Goal: Transaction & Acquisition: Purchase product/service

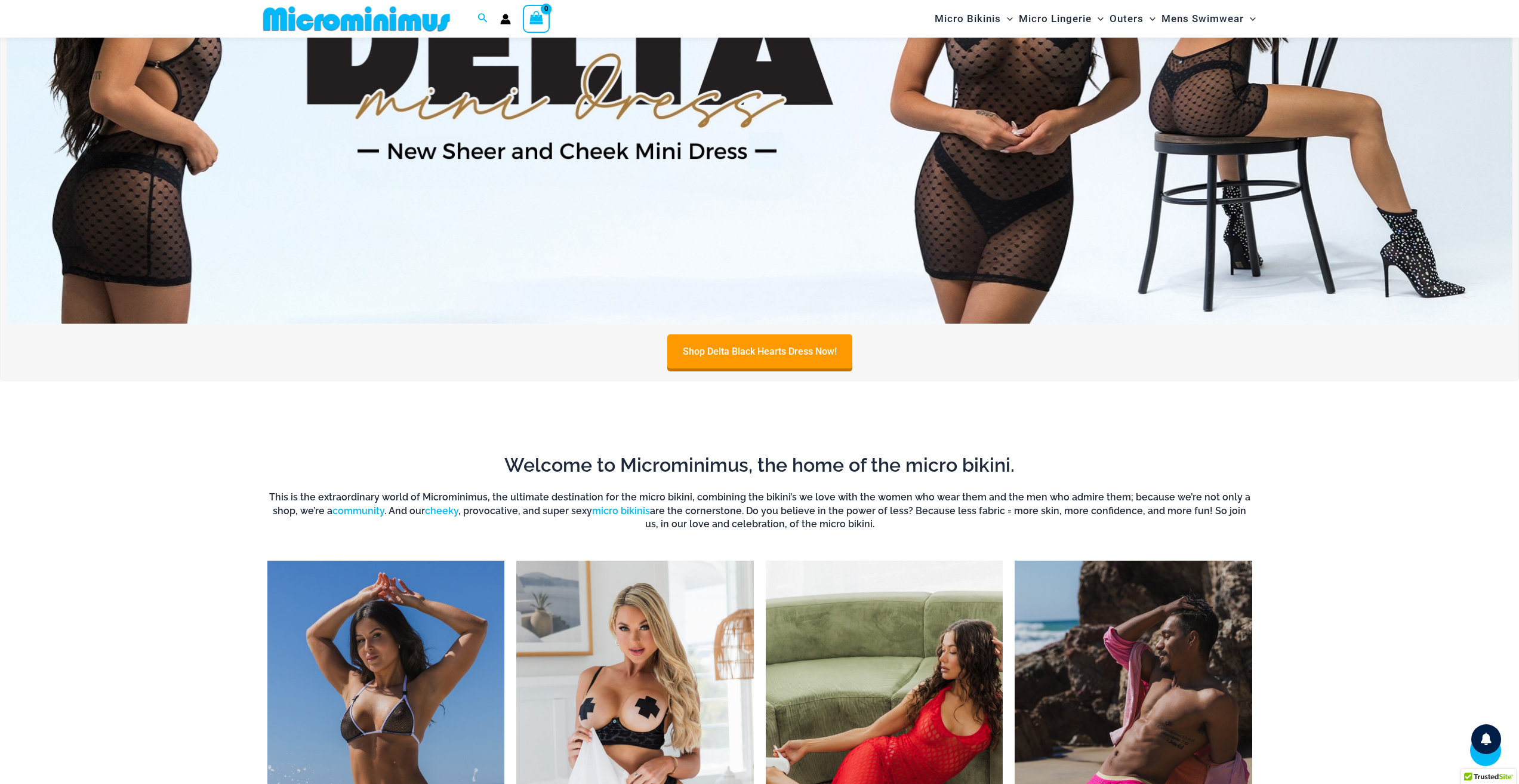
scroll to position [288, 0]
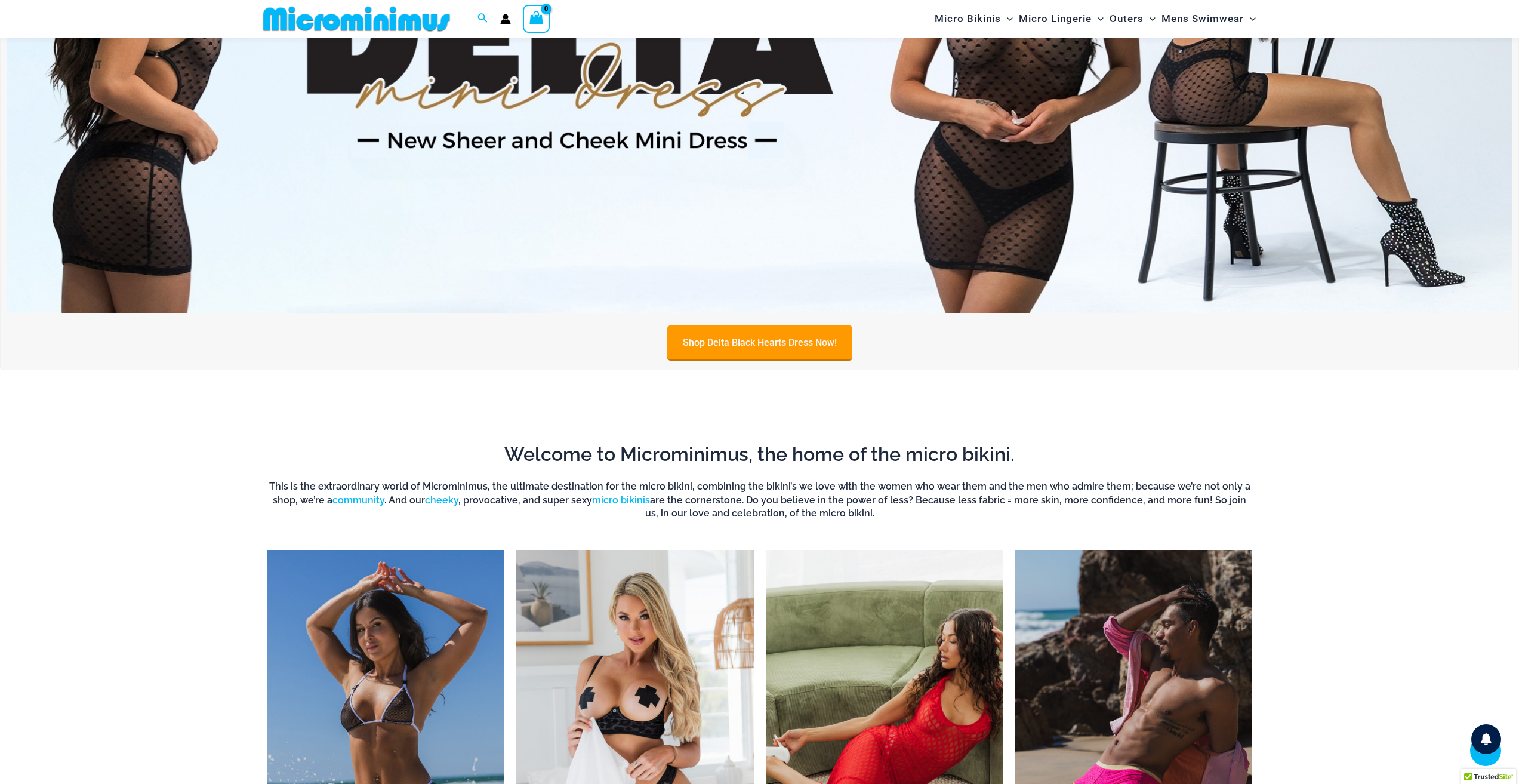
type input "**********"
click at [770, 340] on link "Shop Delta Black Hearts Dress Now!" at bounding box center [760, 343] width 185 height 34
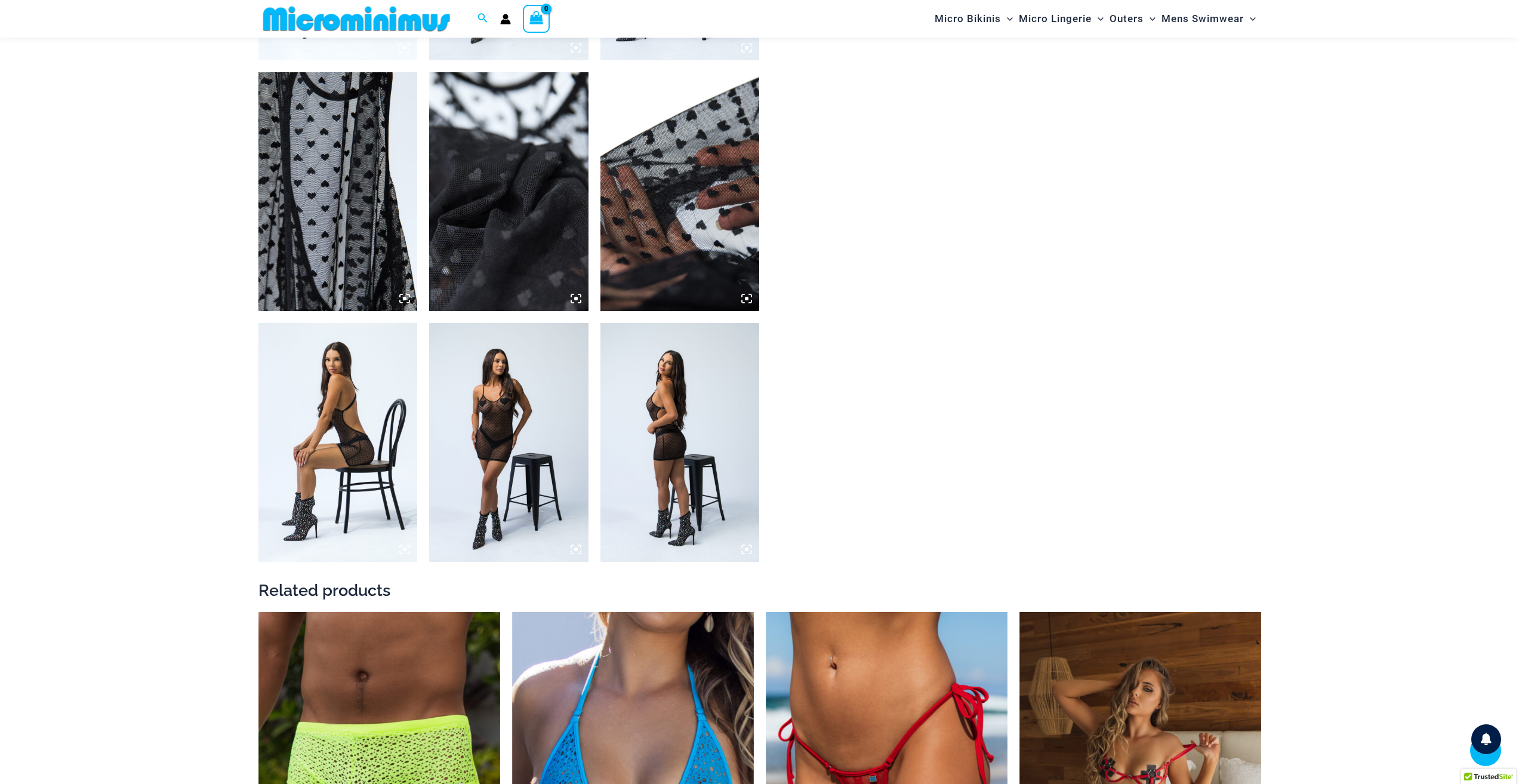
scroll to position [1063, 0]
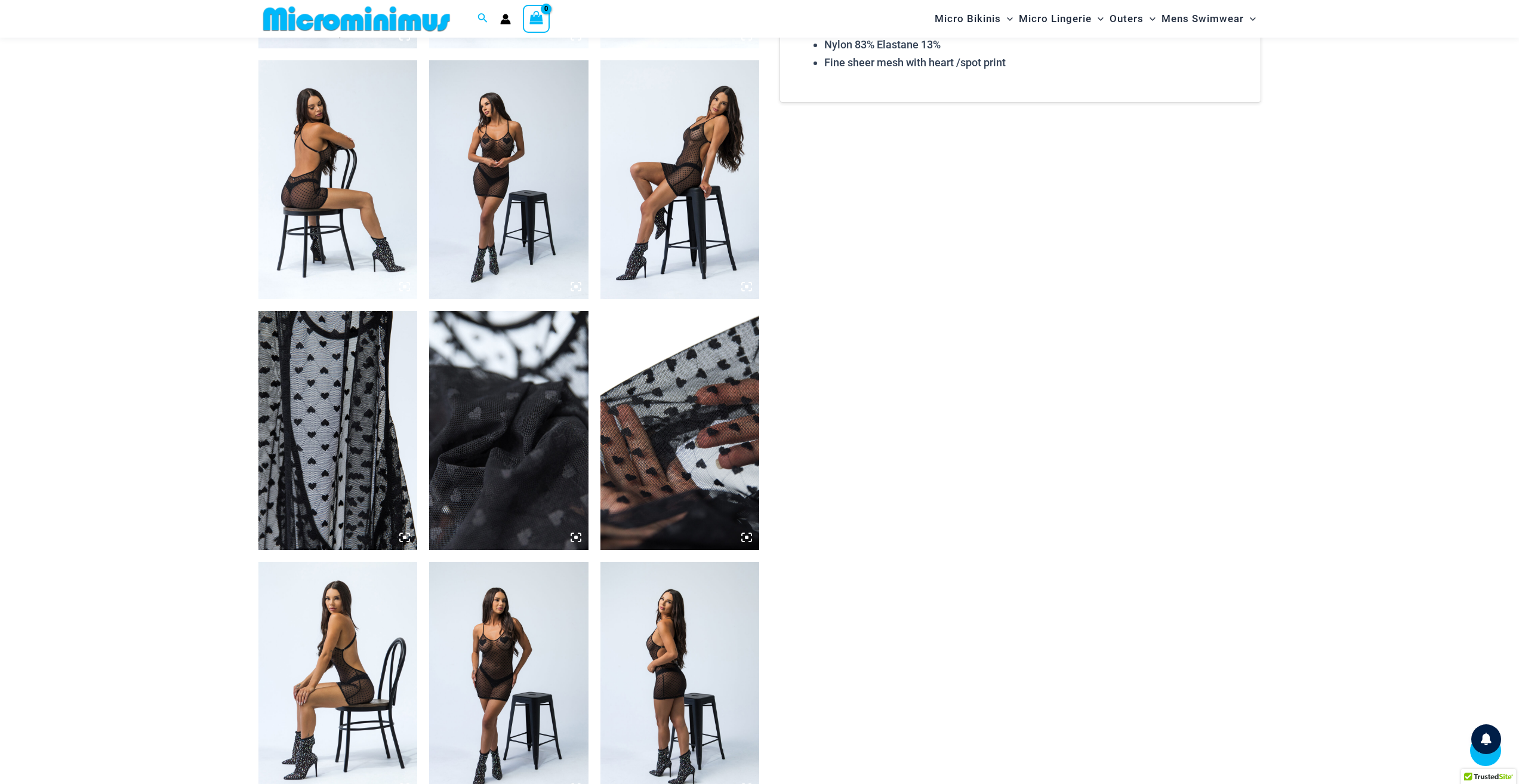
type input "**********"
click at [333, 243] on img at bounding box center [338, 179] width 160 height 239
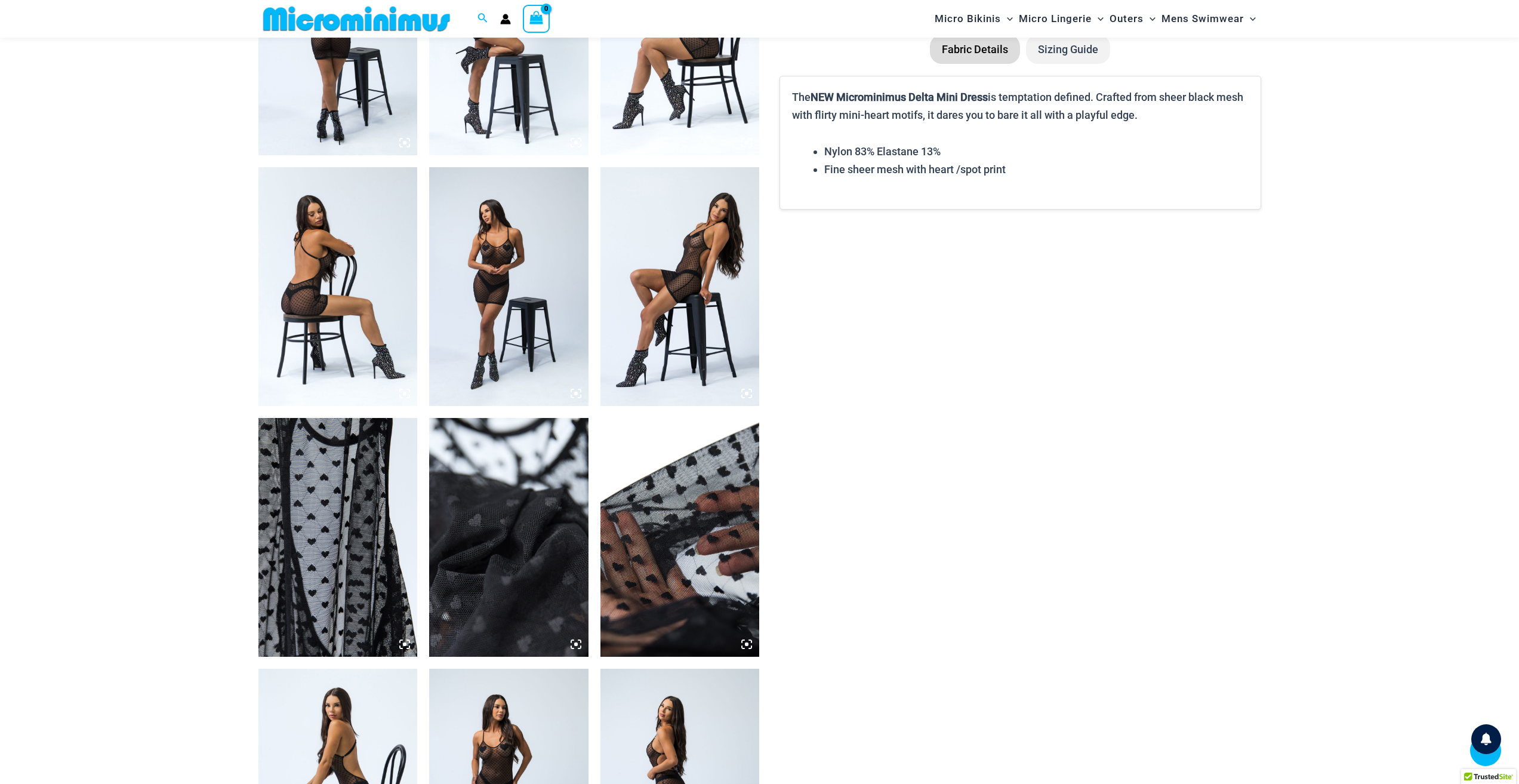
scroll to position [825, 0]
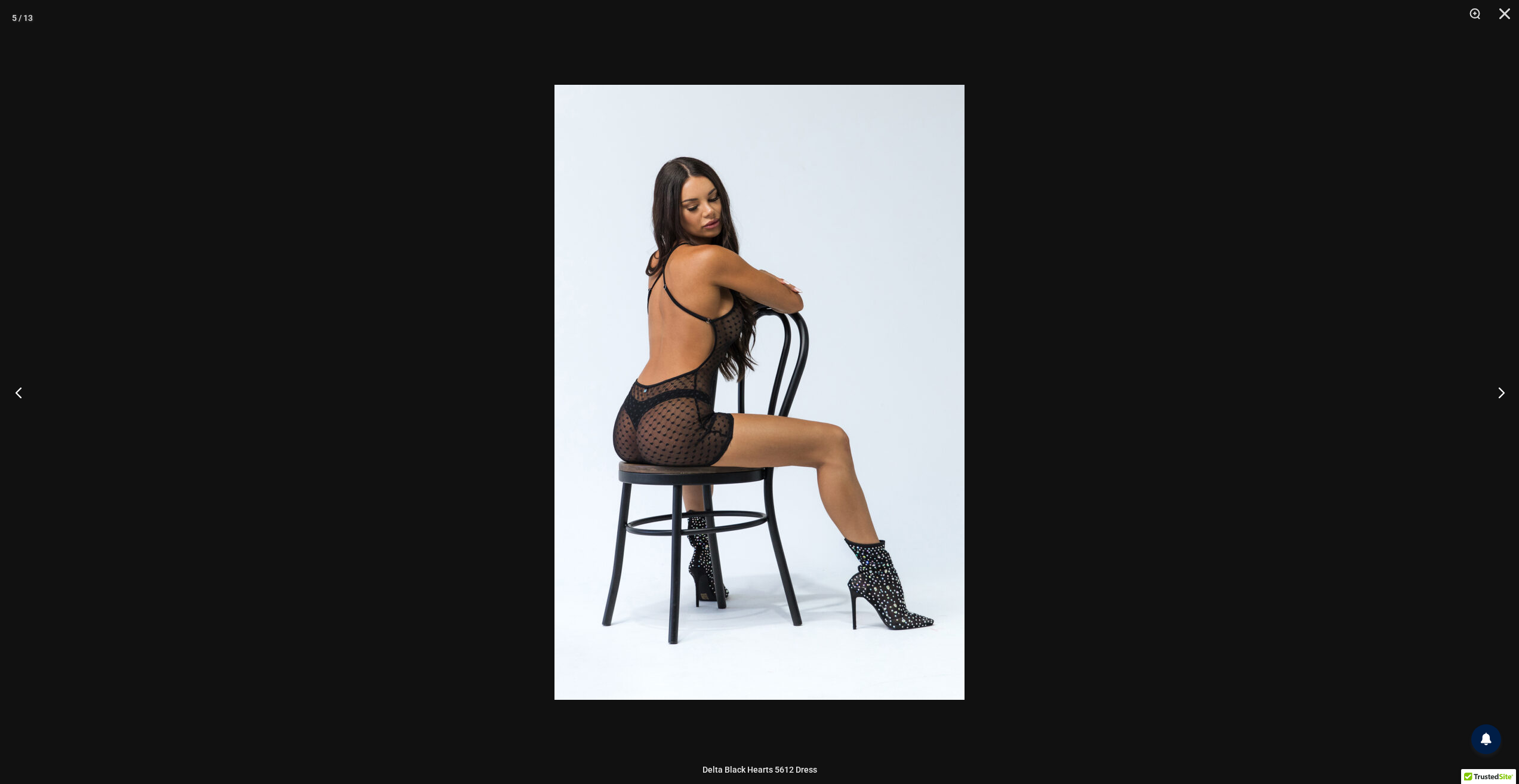
click at [20, 392] on button "Previous" at bounding box center [22, 392] width 44 height 60
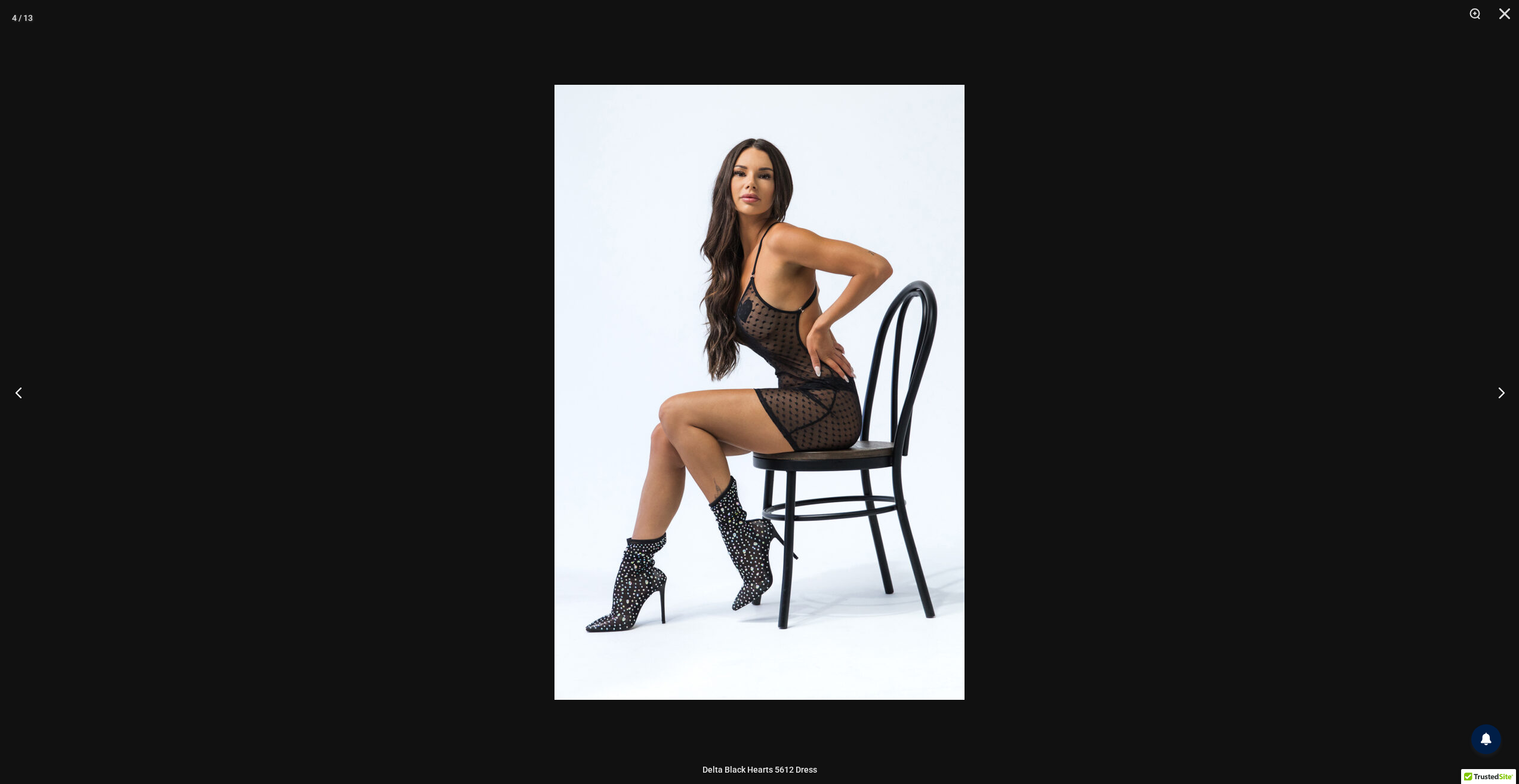
click at [20, 392] on button "Previous" at bounding box center [22, 392] width 44 height 60
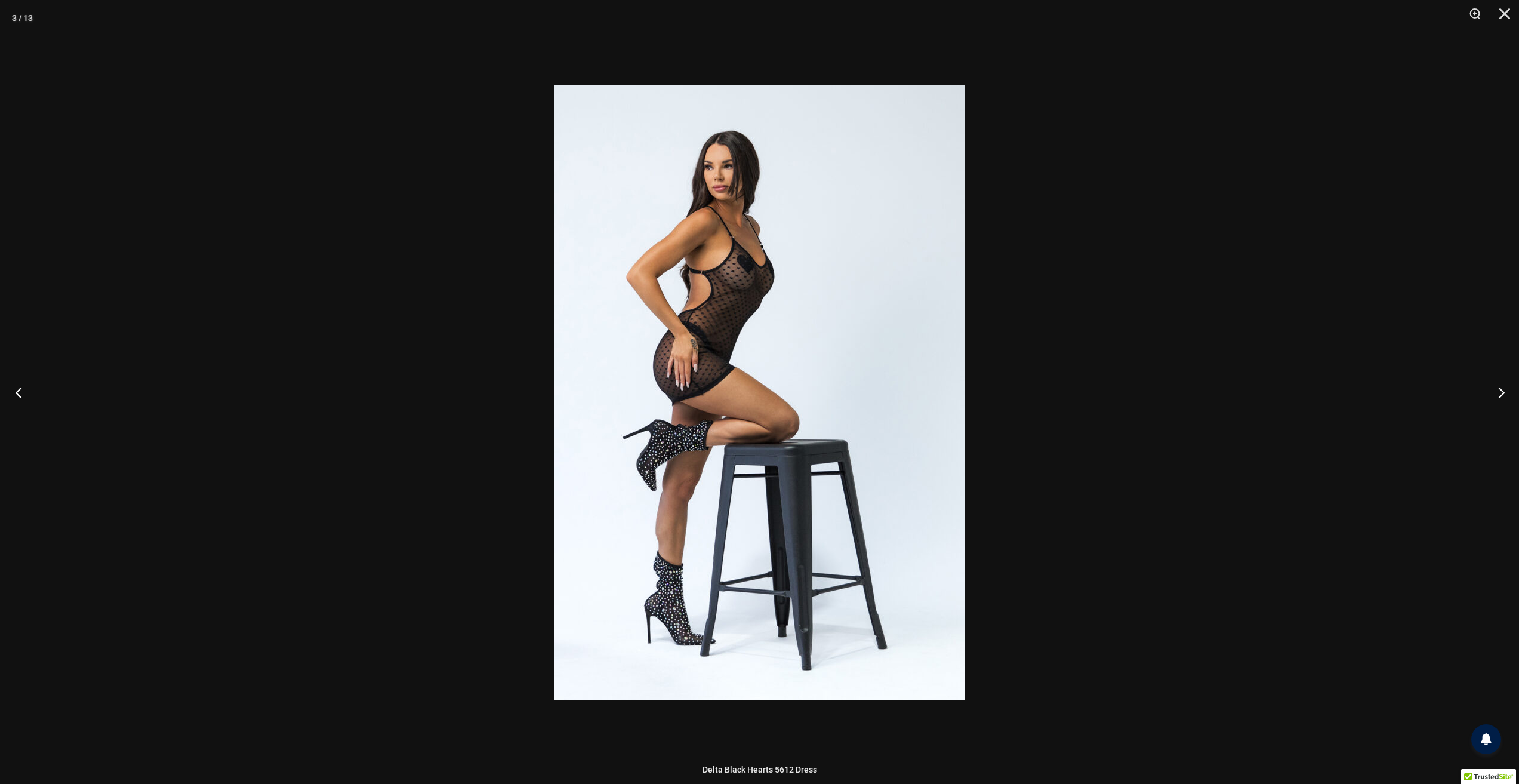
click at [20, 392] on button "Previous" at bounding box center [22, 392] width 44 height 60
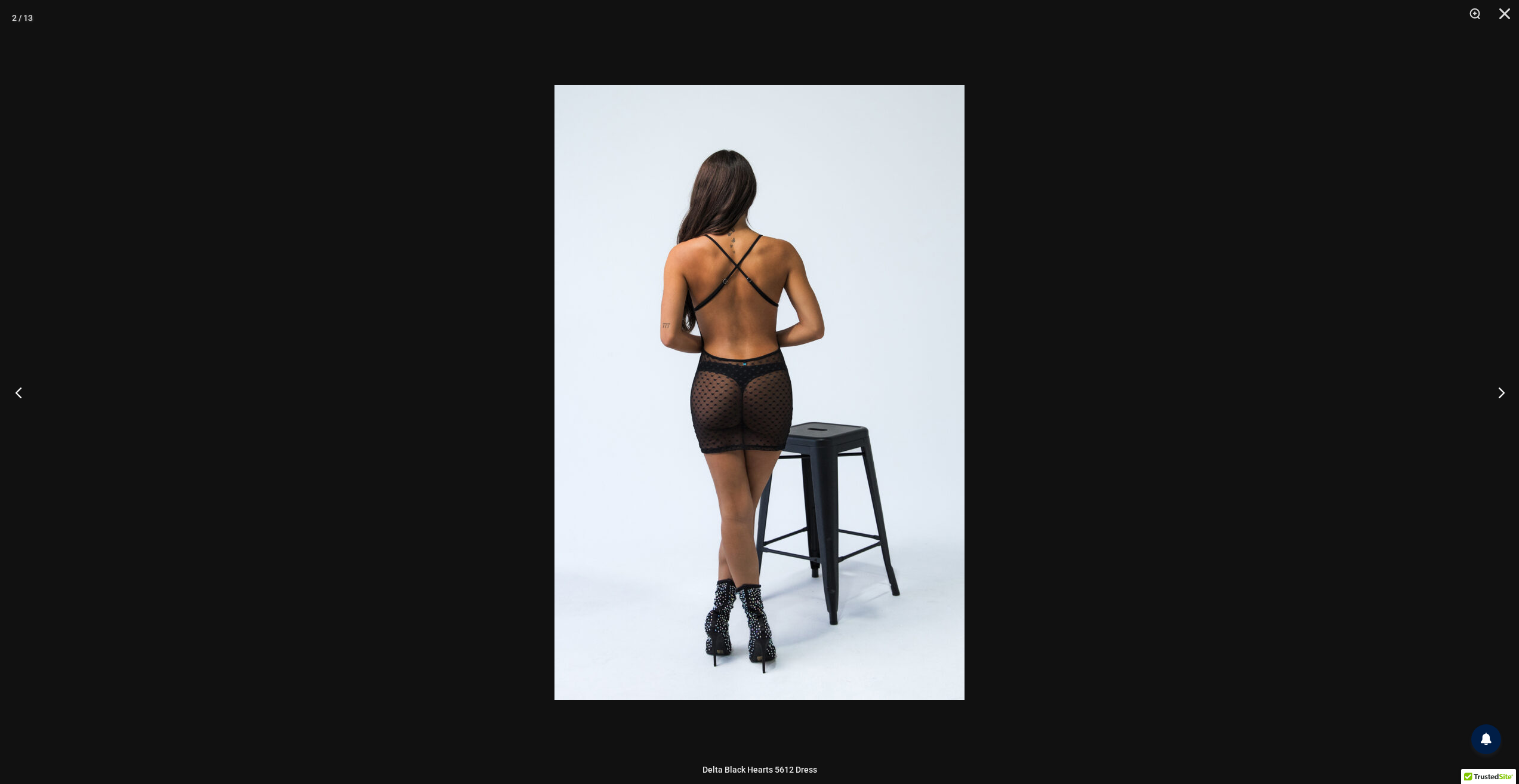
click at [20, 392] on button "Previous" at bounding box center [22, 392] width 44 height 60
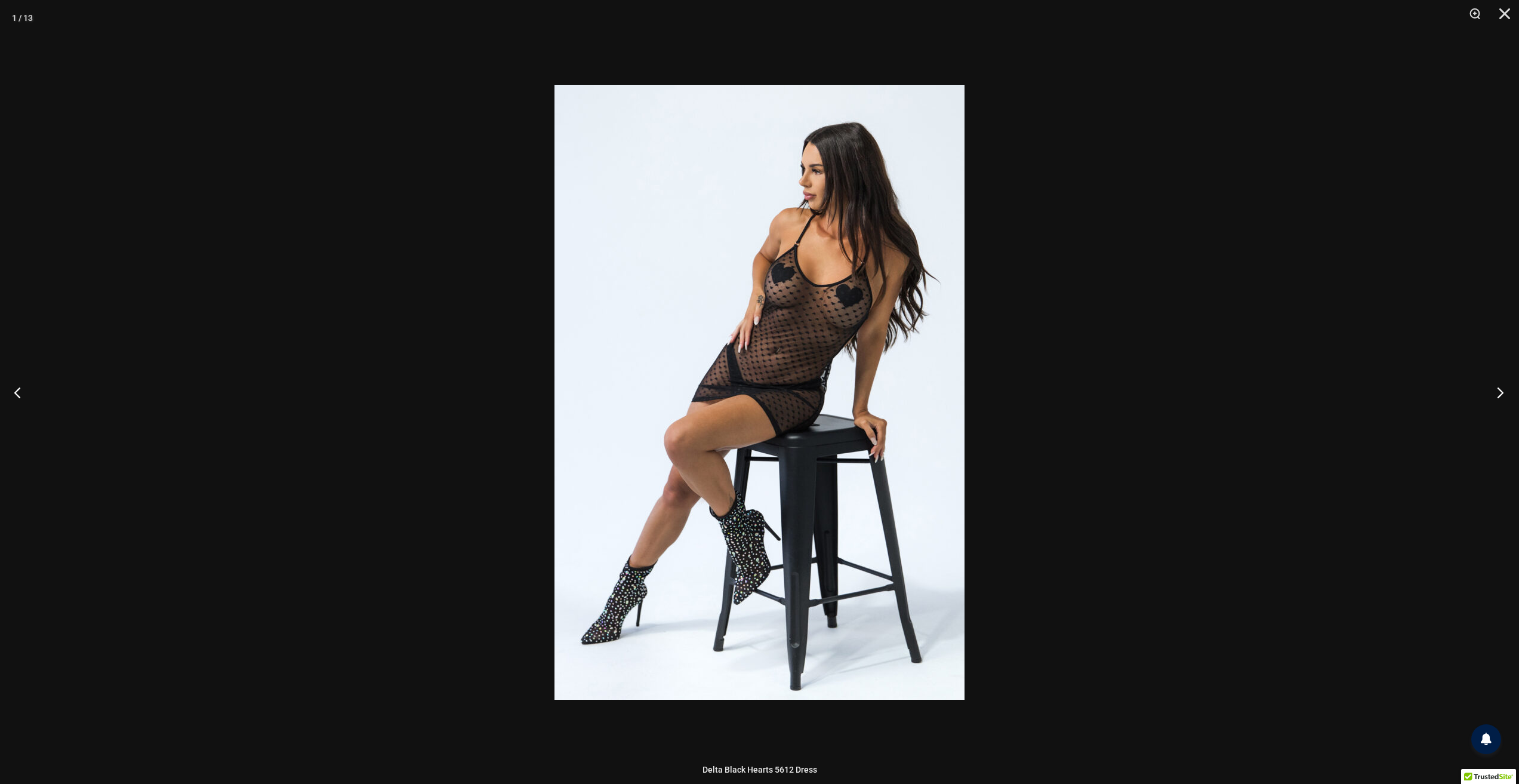
click at [1495, 393] on button "Next" at bounding box center [1497, 392] width 44 height 60
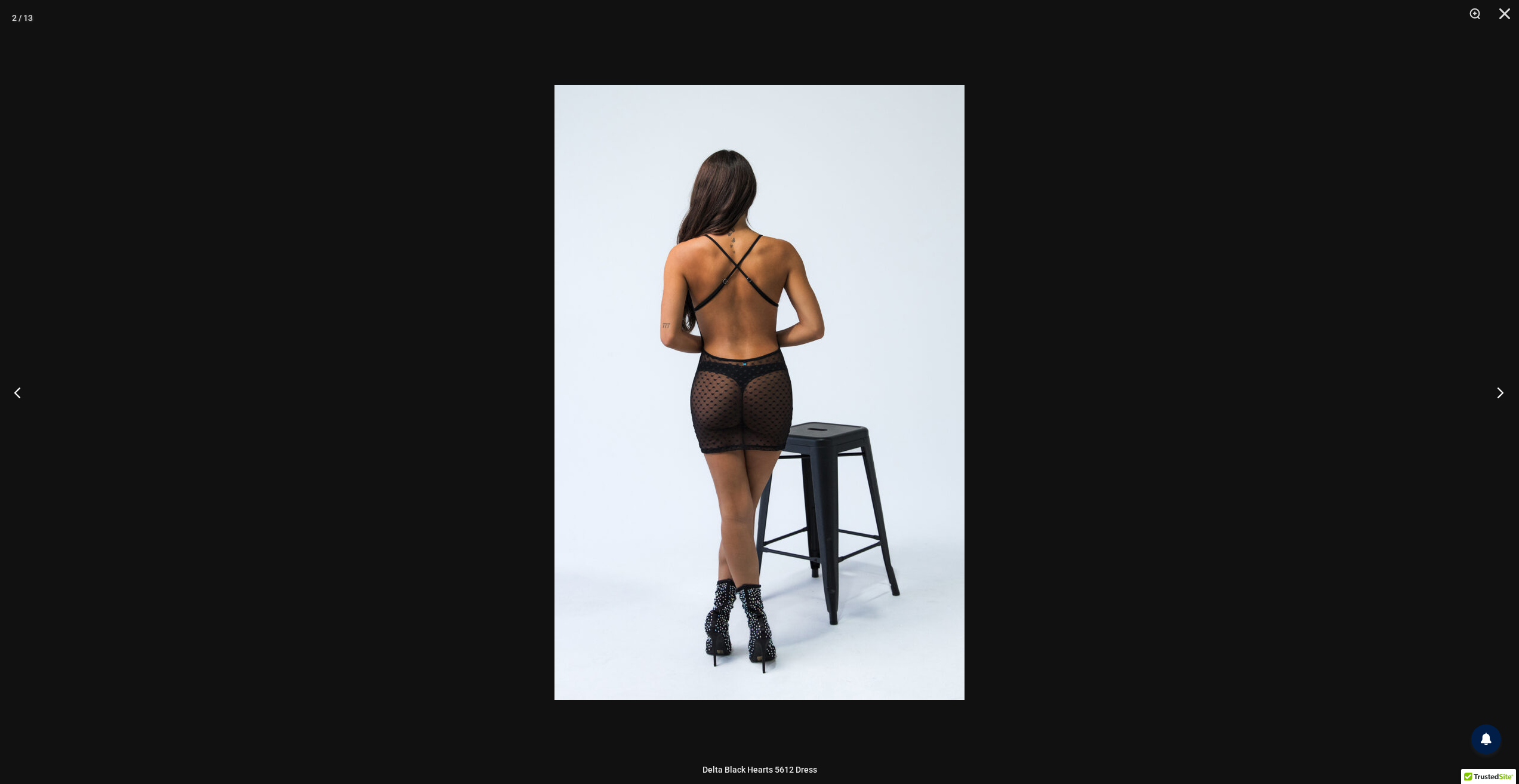
click at [1495, 393] on button "Next" at bounding box center [1497, 392] width 44 height 60
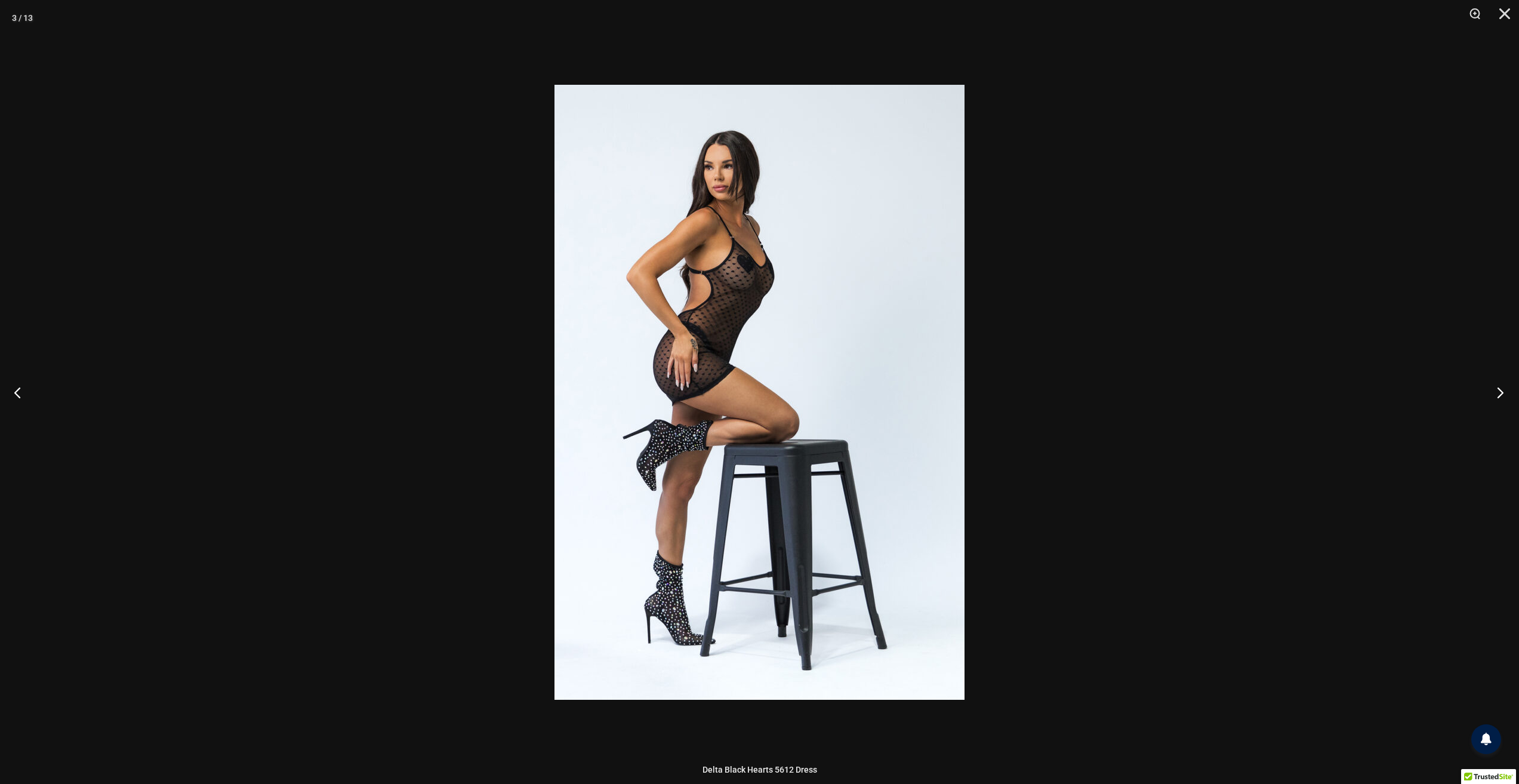
click at [1495, 393] on button "Next" at bounding box center [1497, 392] width 44 height 60
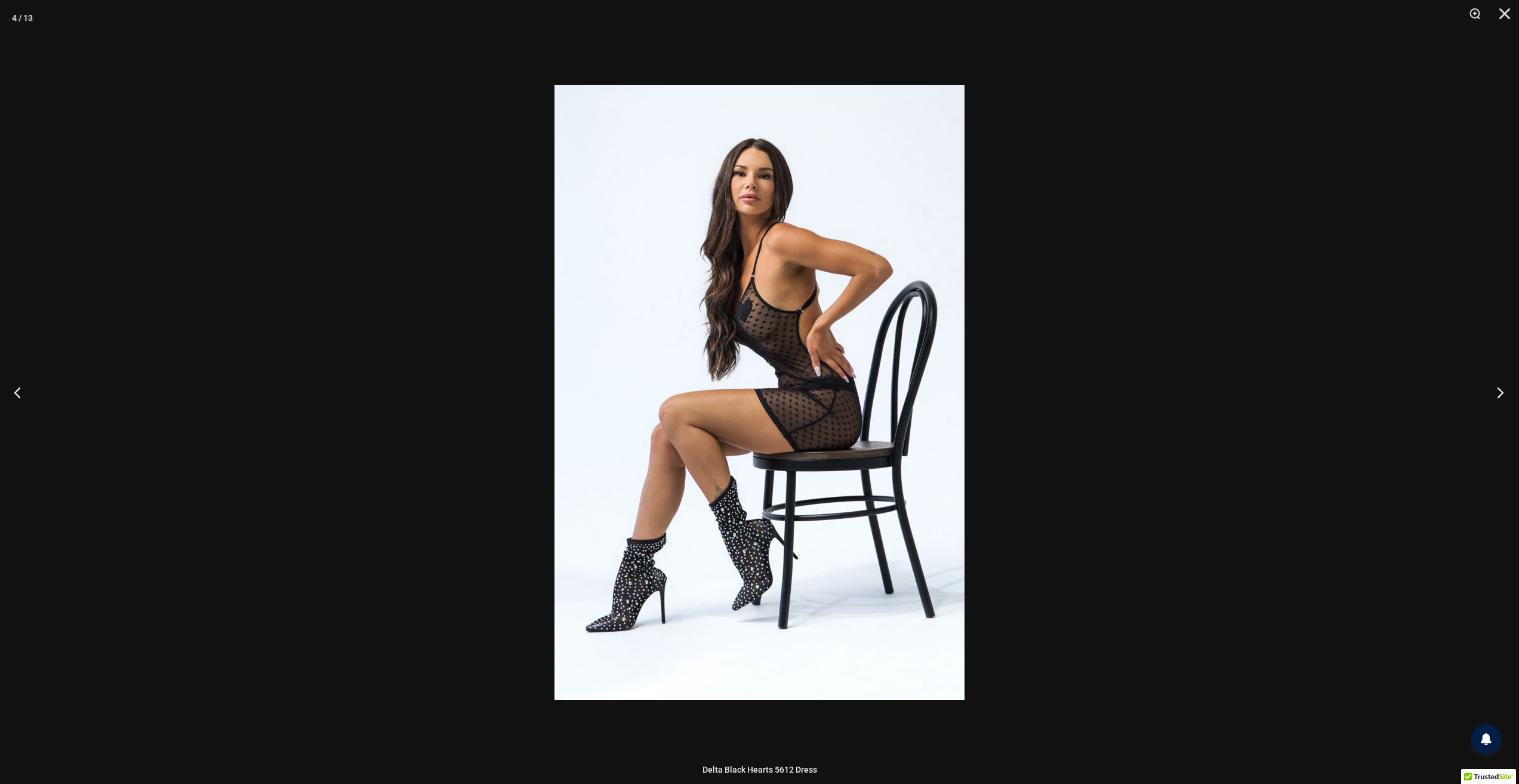
click at [1495, 393] on button "Next" at bounding box center [1497, 392] width 44 height 60
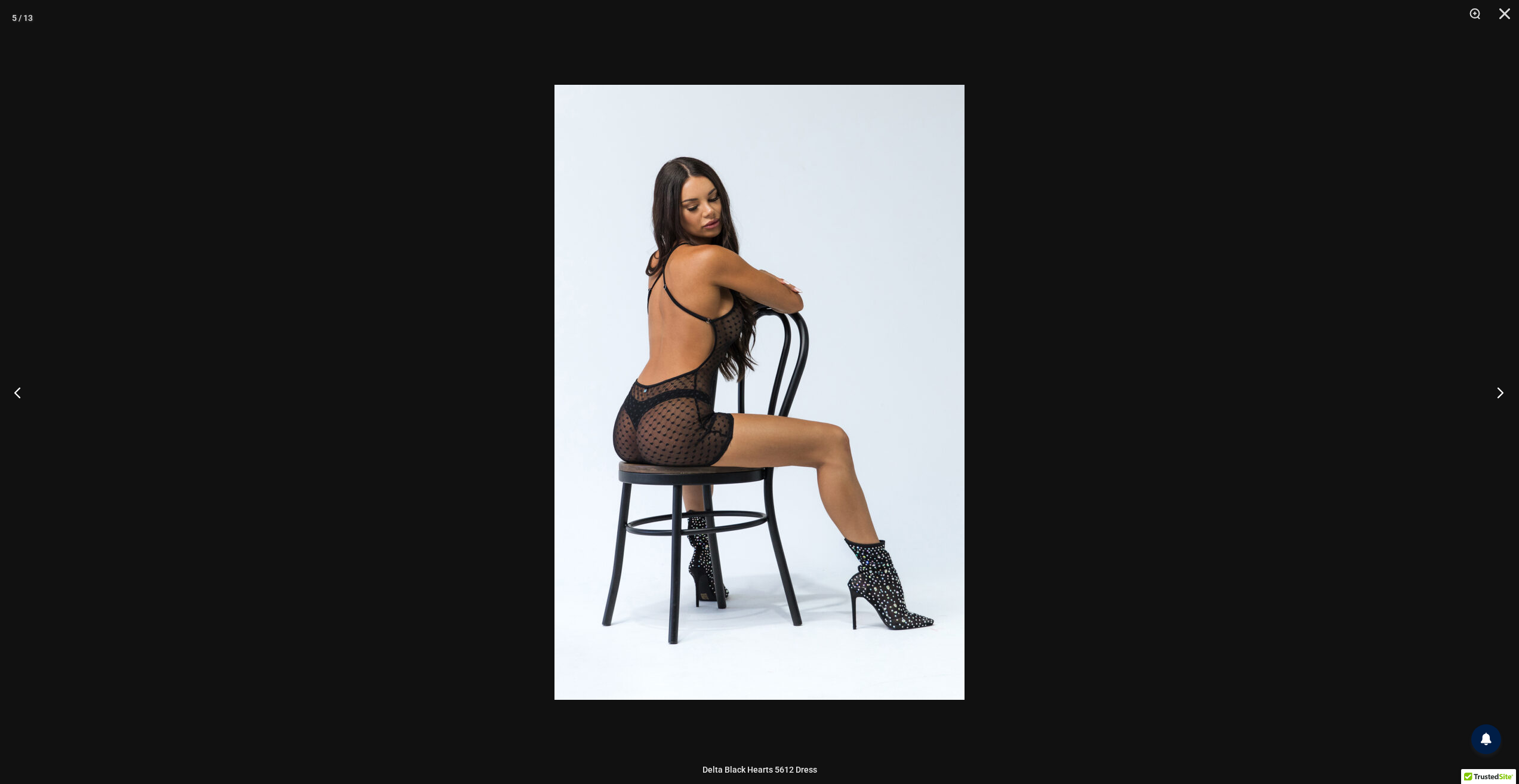
click at [1495, 393] on button "Next" at bounding box center [1497, 392] width 44 height 60
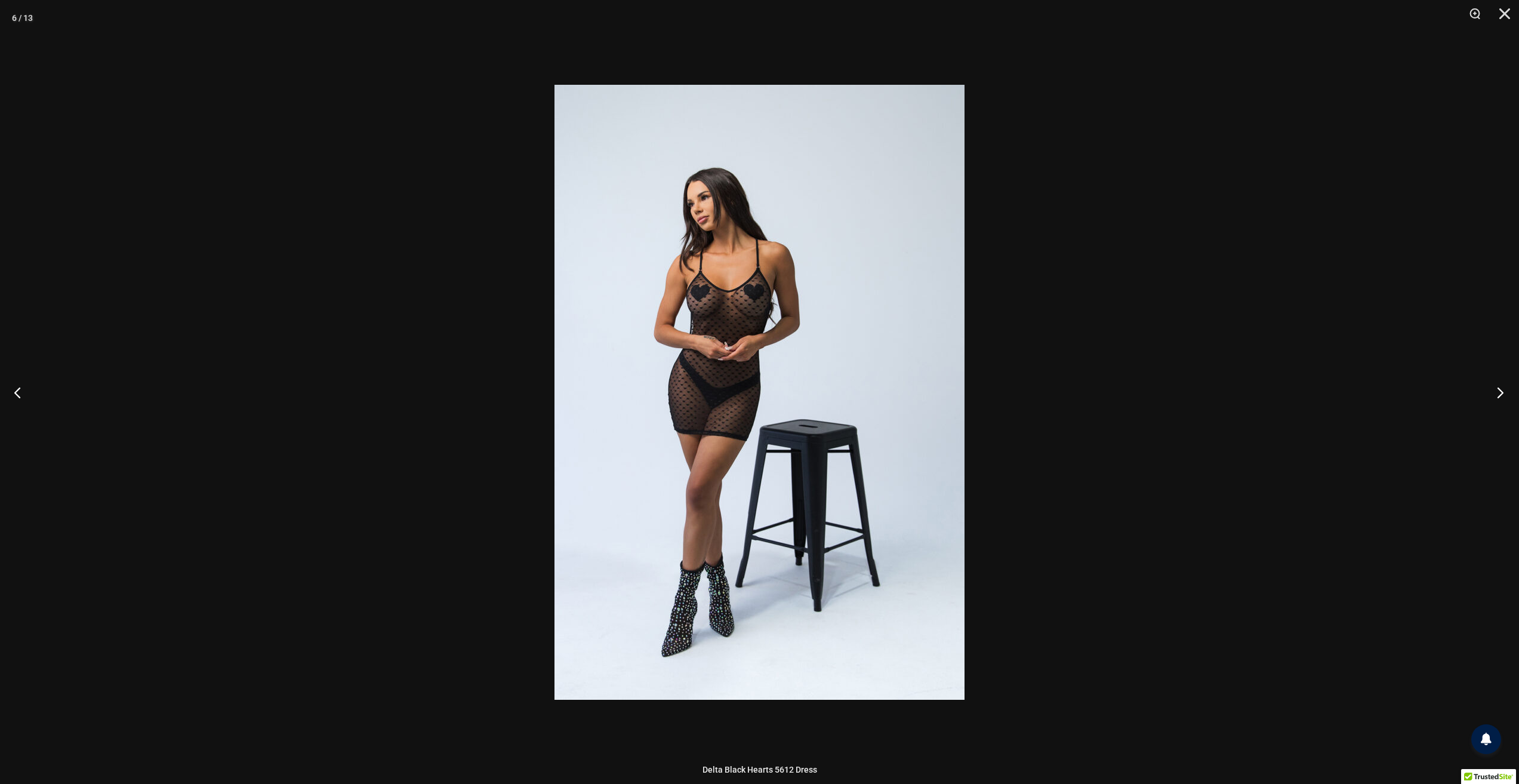
click at [1495, 393] on button "Next" at bounding box center [1497, 392] width 44 height 60
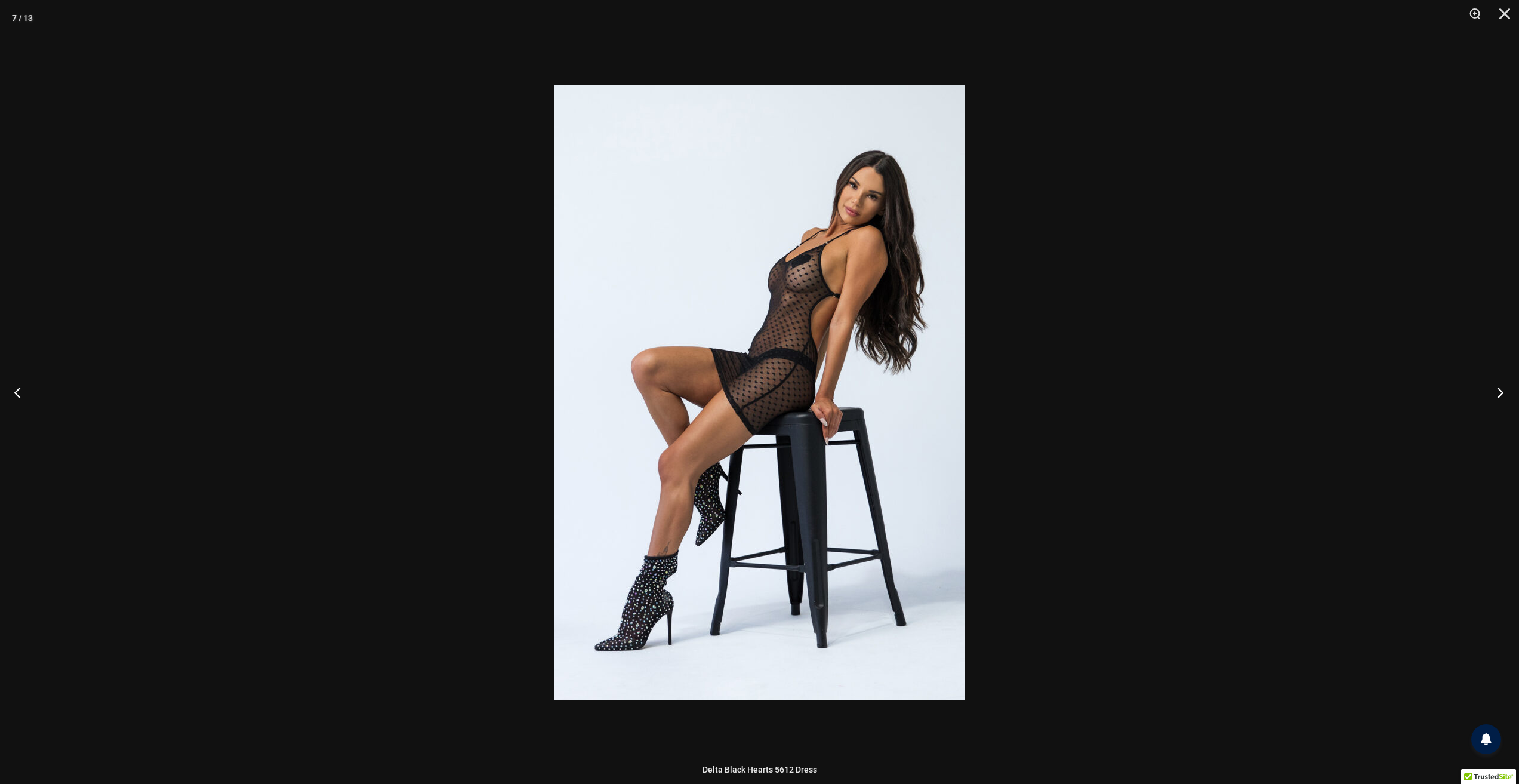
click at [1495, 393] on button "Next" at bounding box center [1497, 392] width 44 height 60
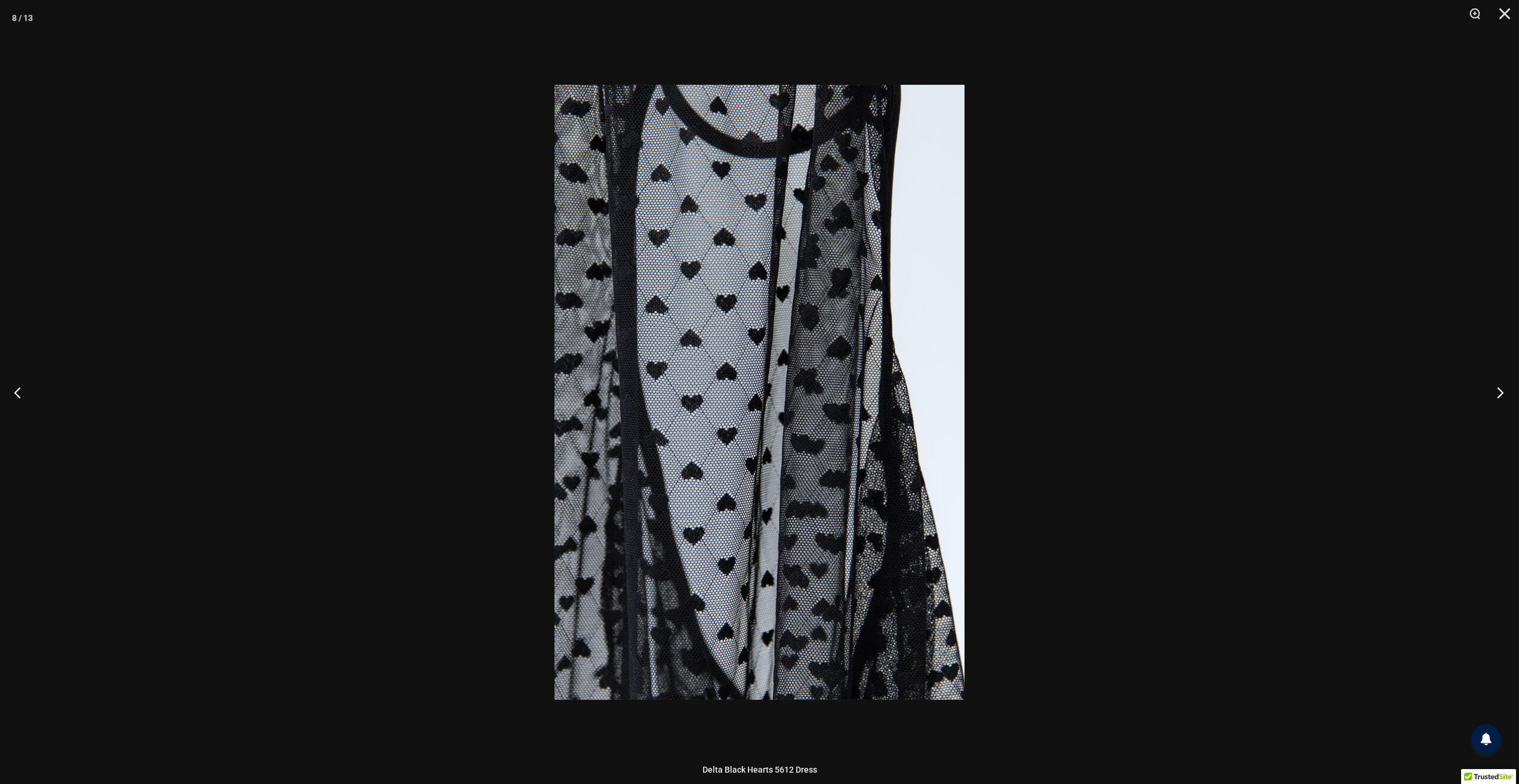
click at [1495, 393] on button "Next" at bounding box center [1497, 392] width 44 height 60
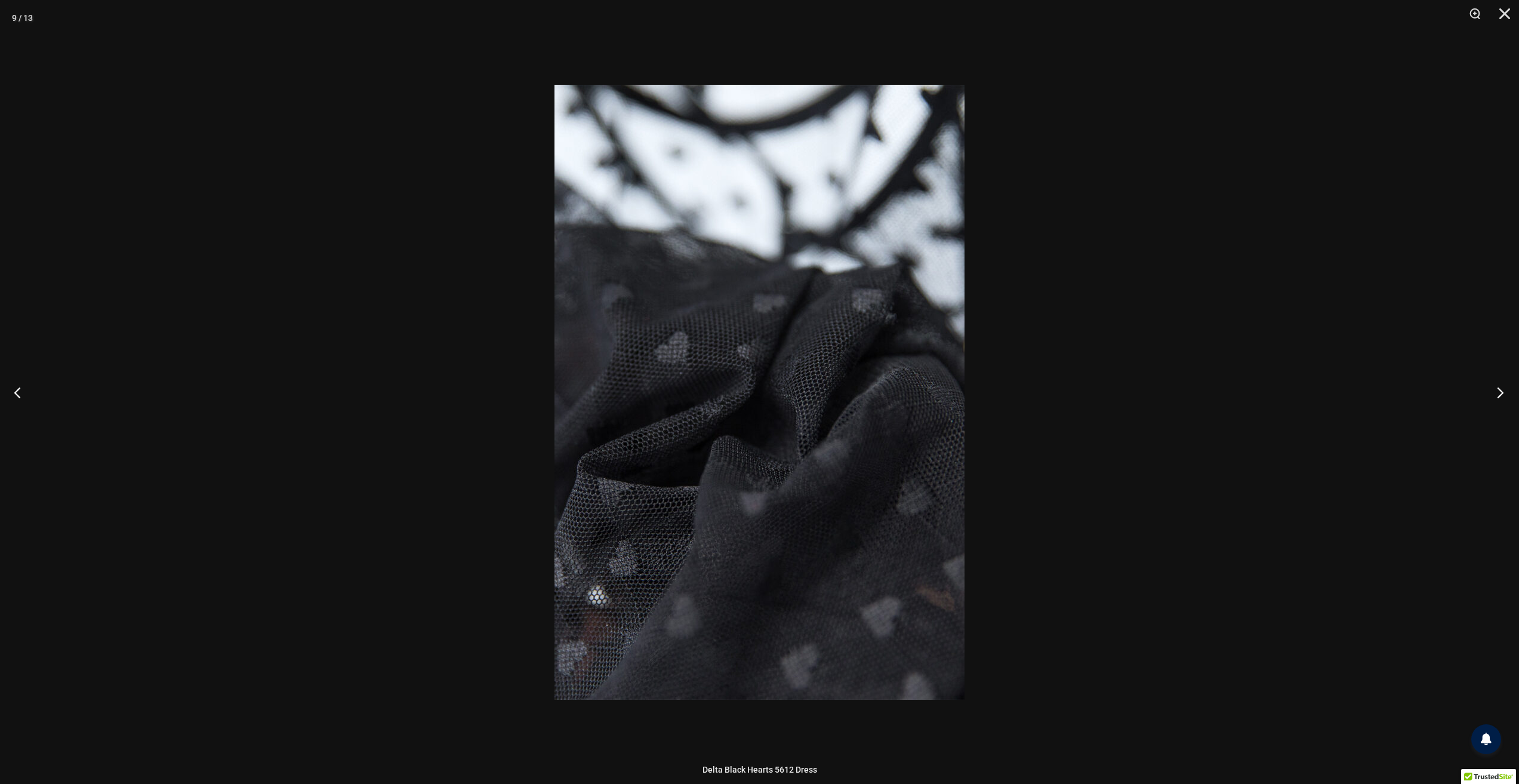
click at [1495, 393] on button "Next" at bounding box center [1497, 392] width 44 height 60
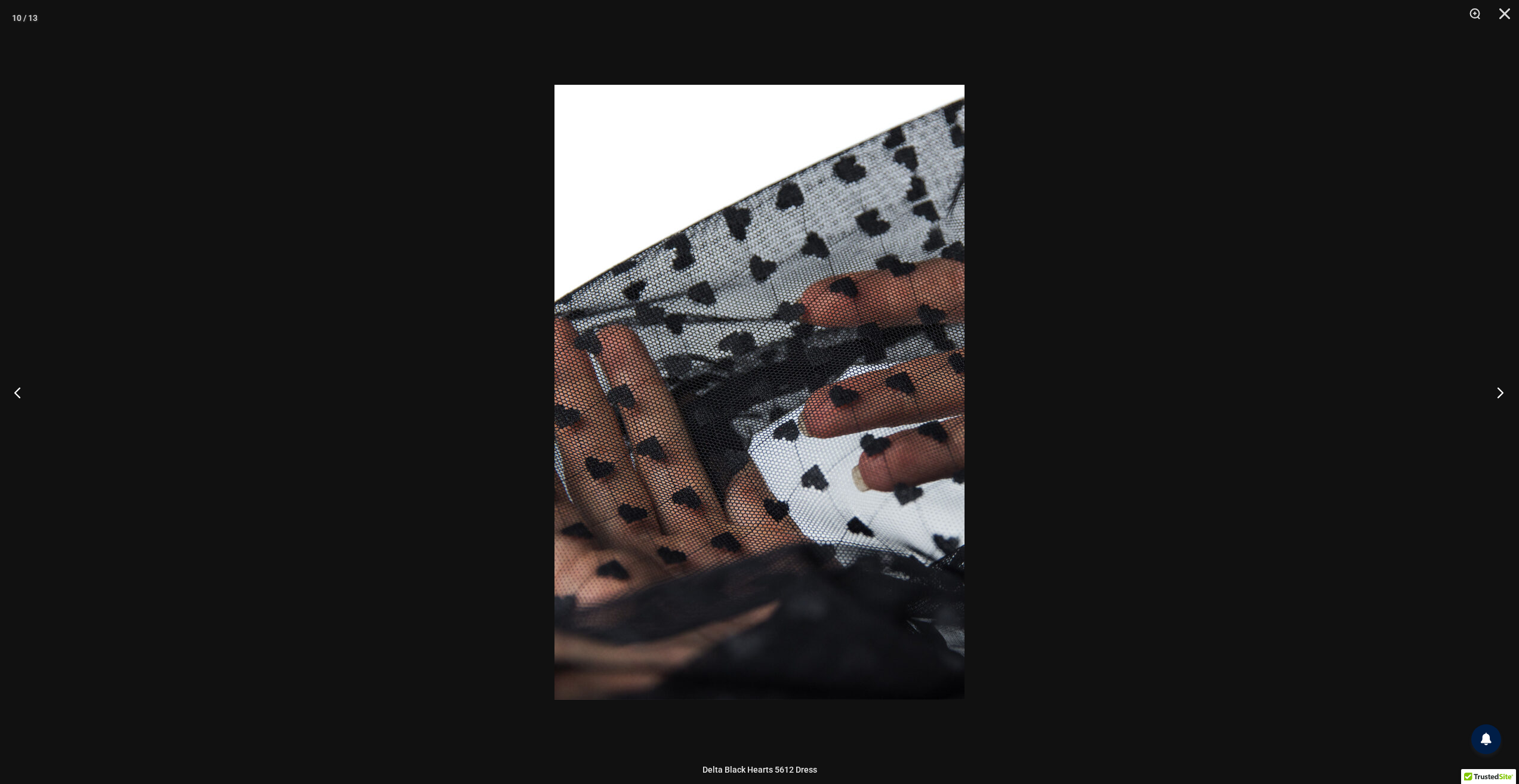
click at [1495, 393] on button "Next" at bounding box center [1497, 392] width 44 height 60
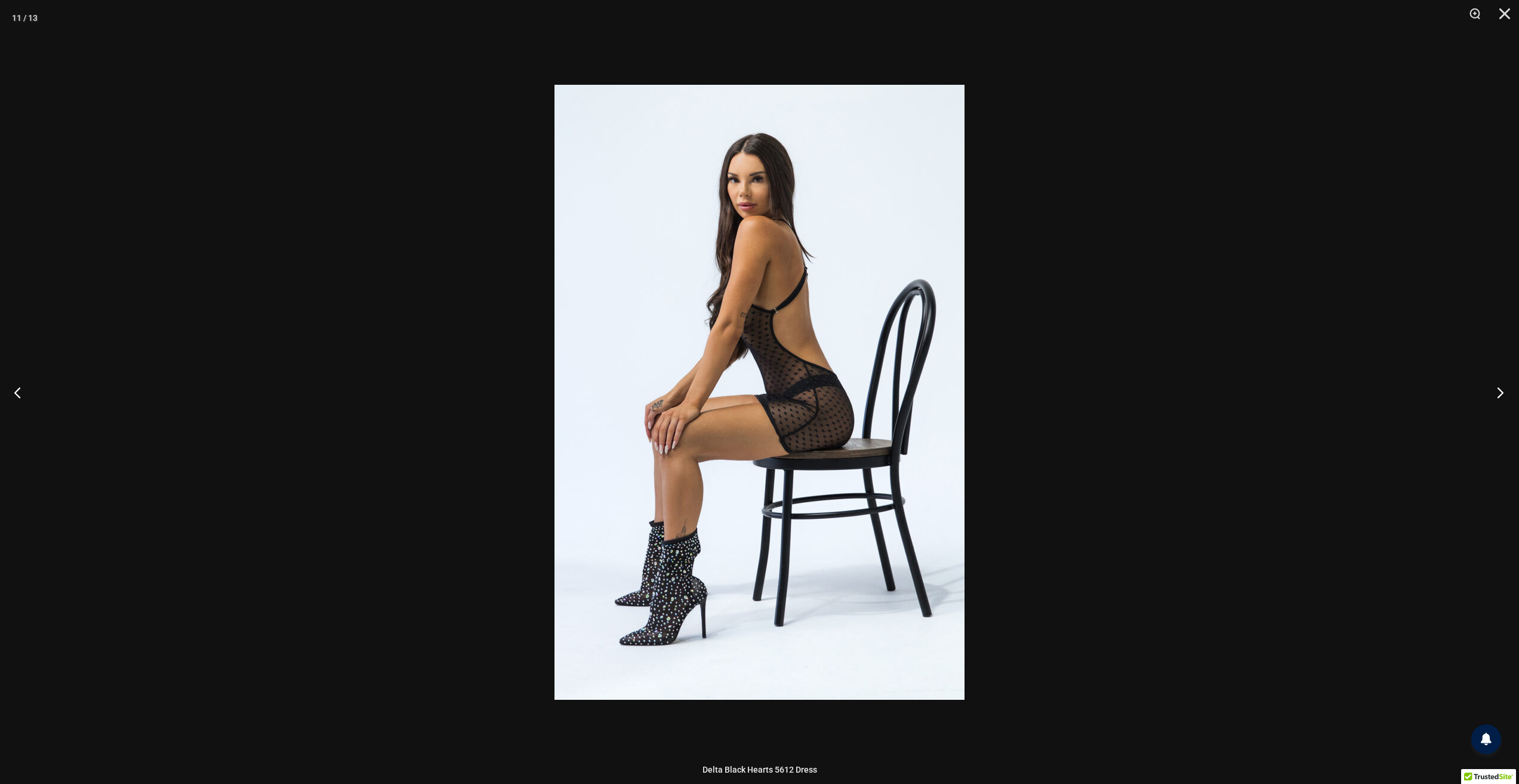
click at [1495, 393] on button "Next" at bounding box center [1497, 392] width 44 height 60
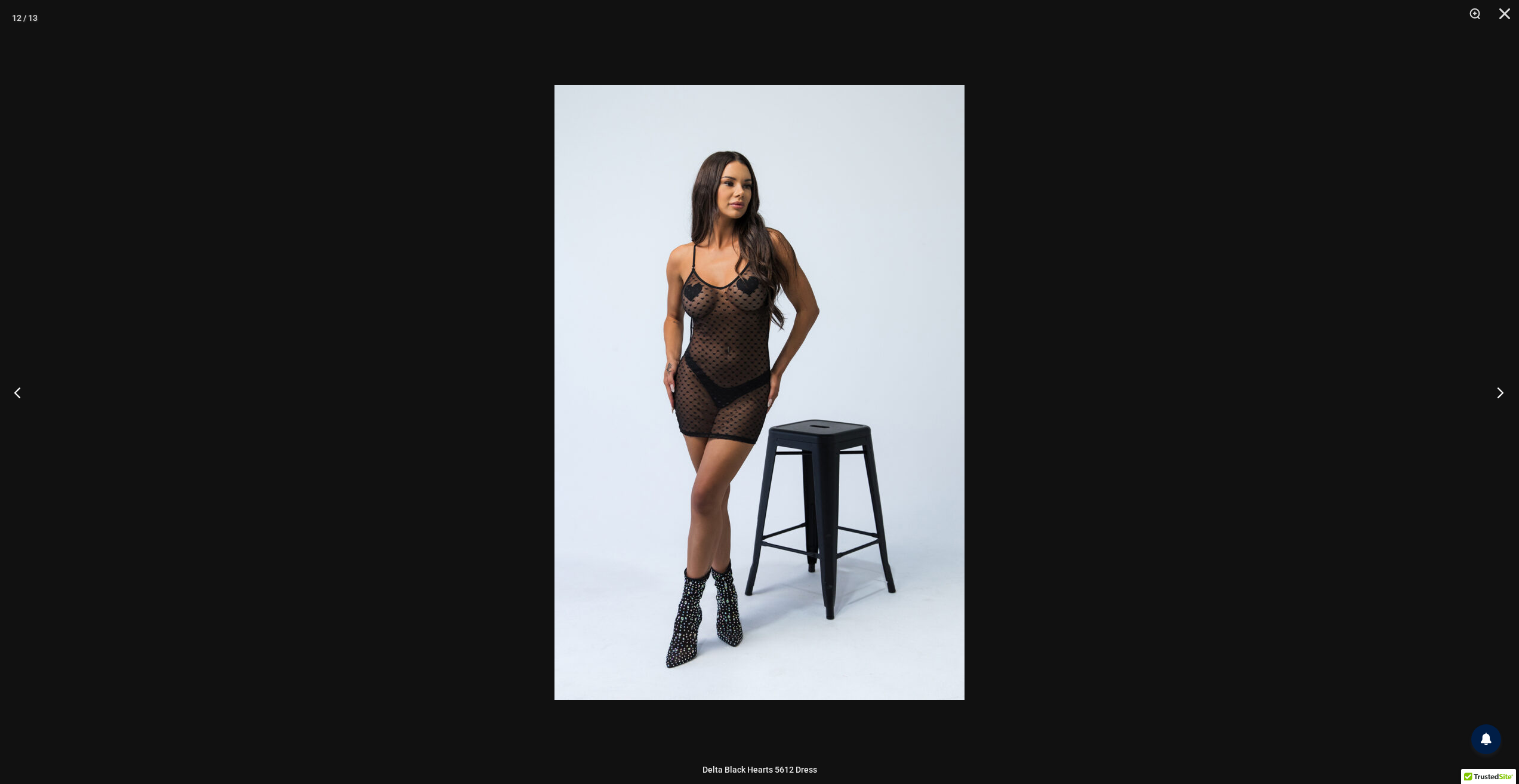
click at [1495, 393] on button "Next" at bounding box center [1497, 392] width 44 height 60
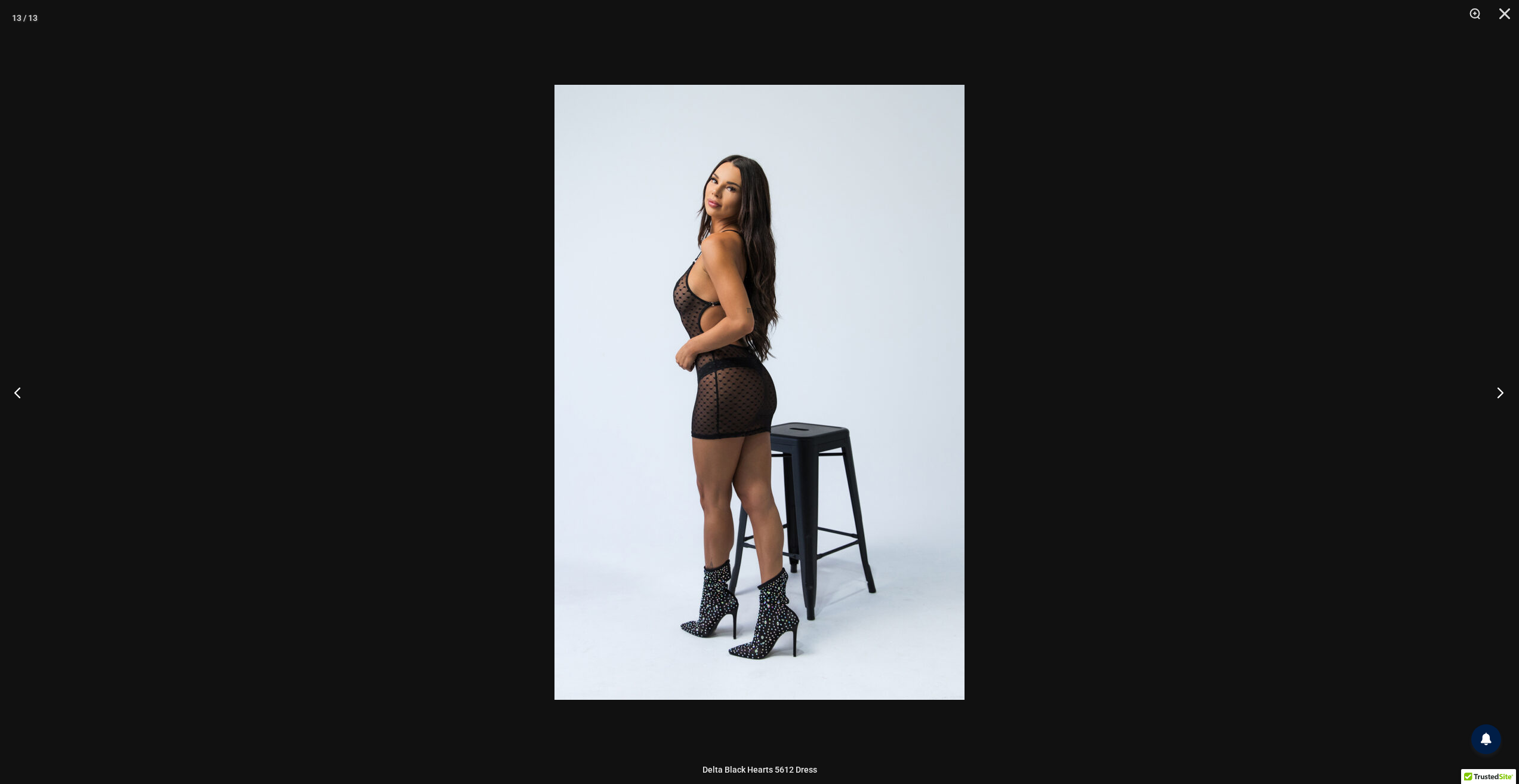
click at [1495, 393] on button "Next" at bounding box center [1497, 392] width 44 height 60
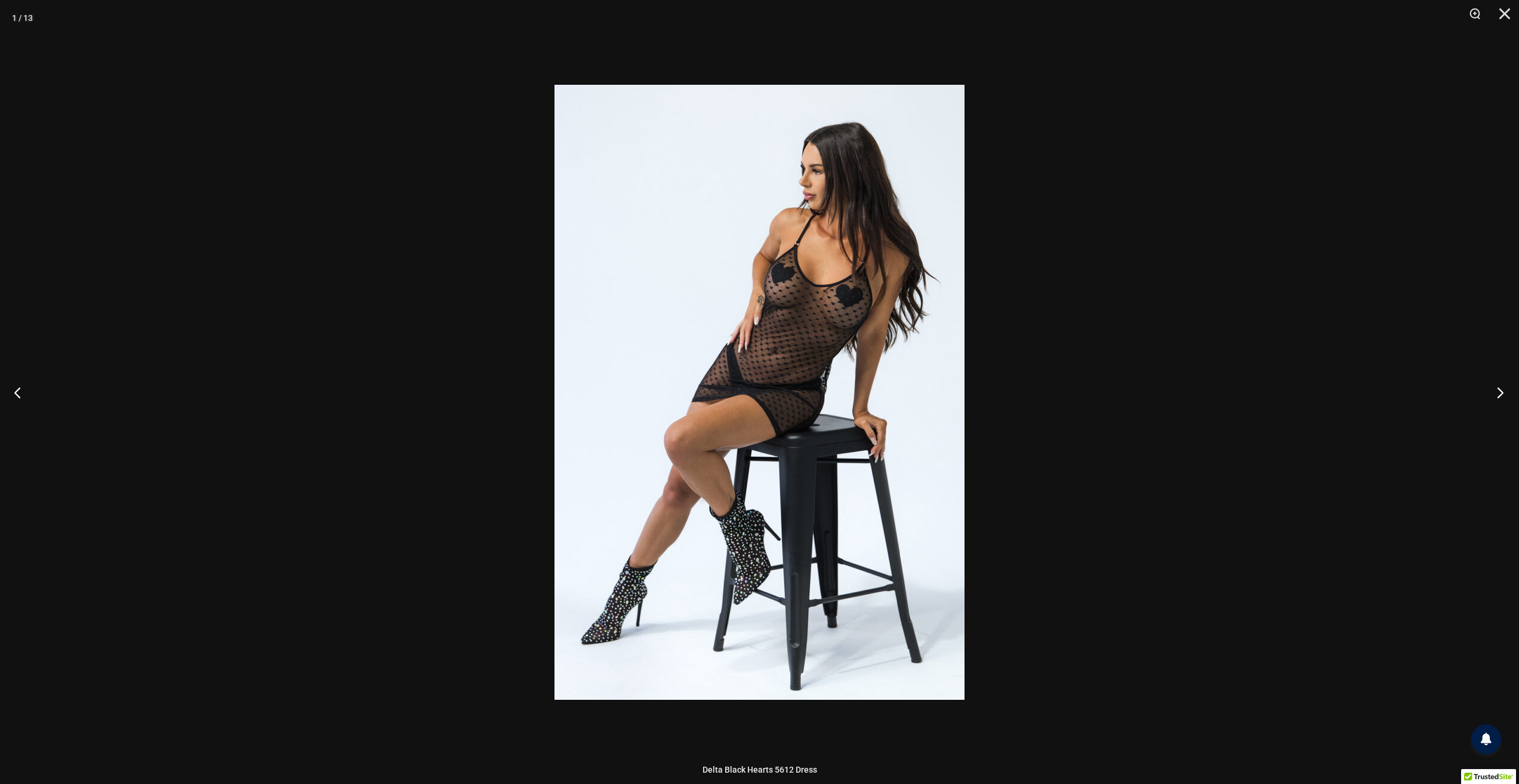
click at [1495, 393] on button "Next" at bounding box center [1497, 392] width 44 height 60
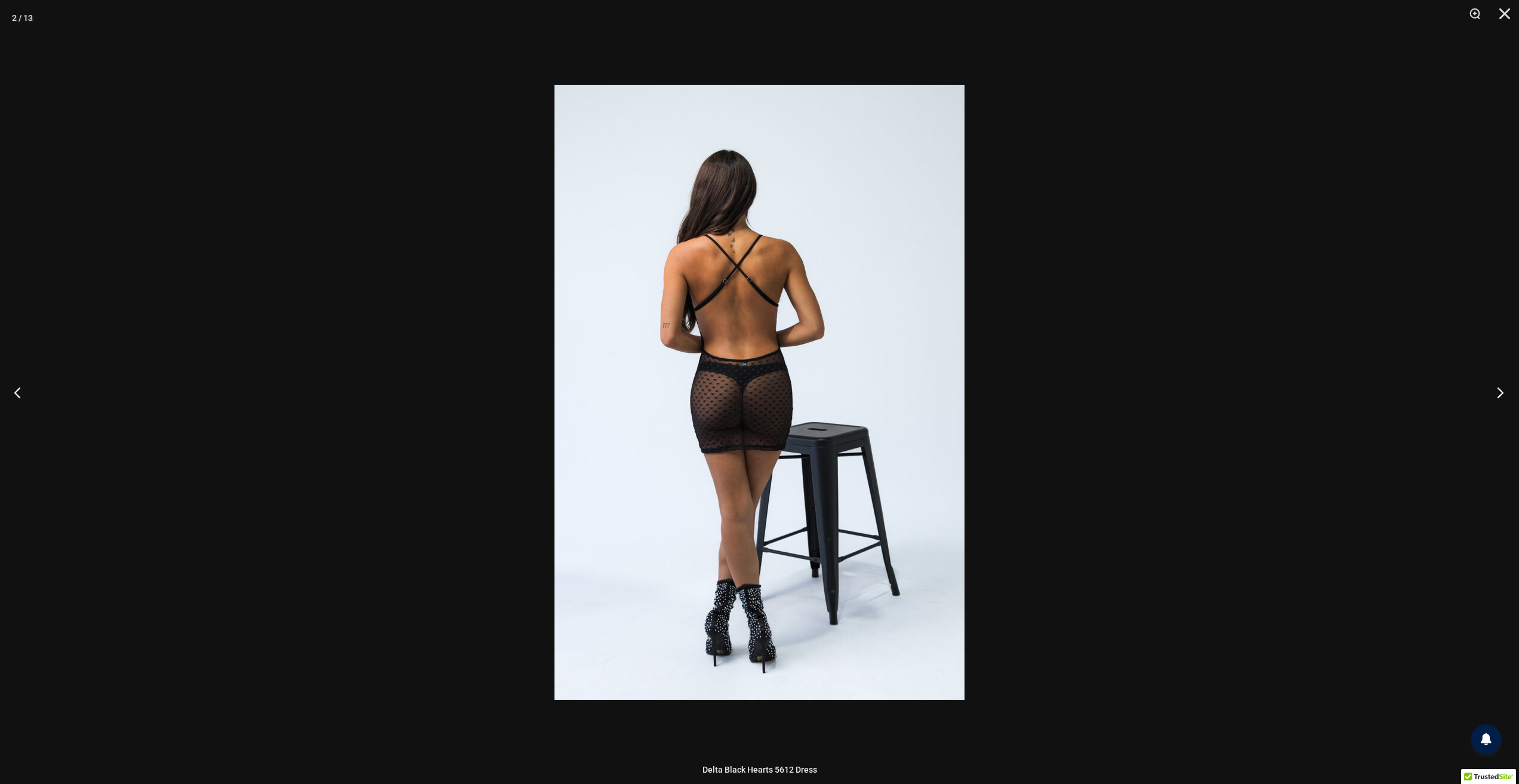
click at [1495, 393] on button "Next" at bounding box center [1497, 392] width 44 height 60
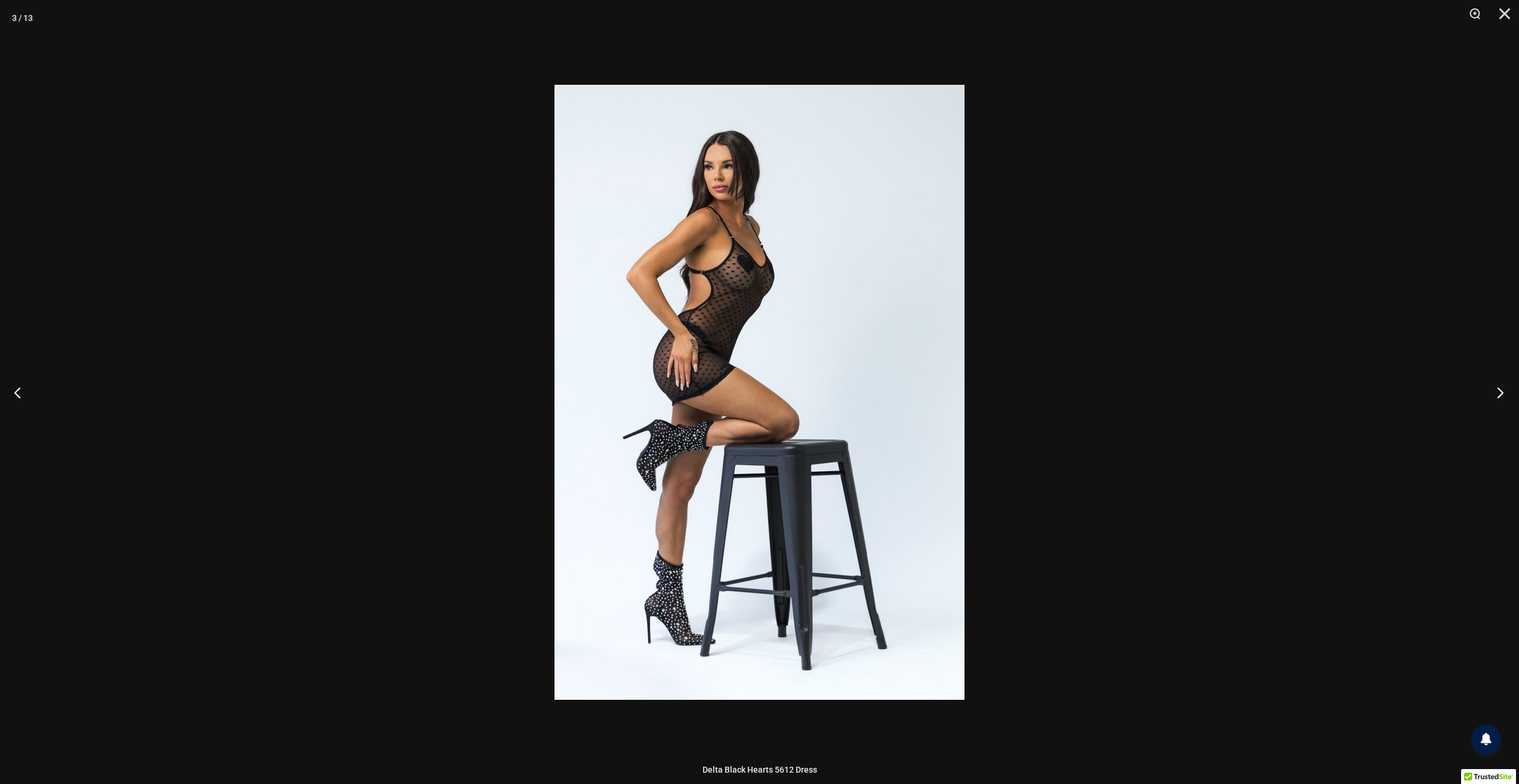
click at [1495, 393] on button "Next" at bounding box center [1497, 392] width 44 height 60
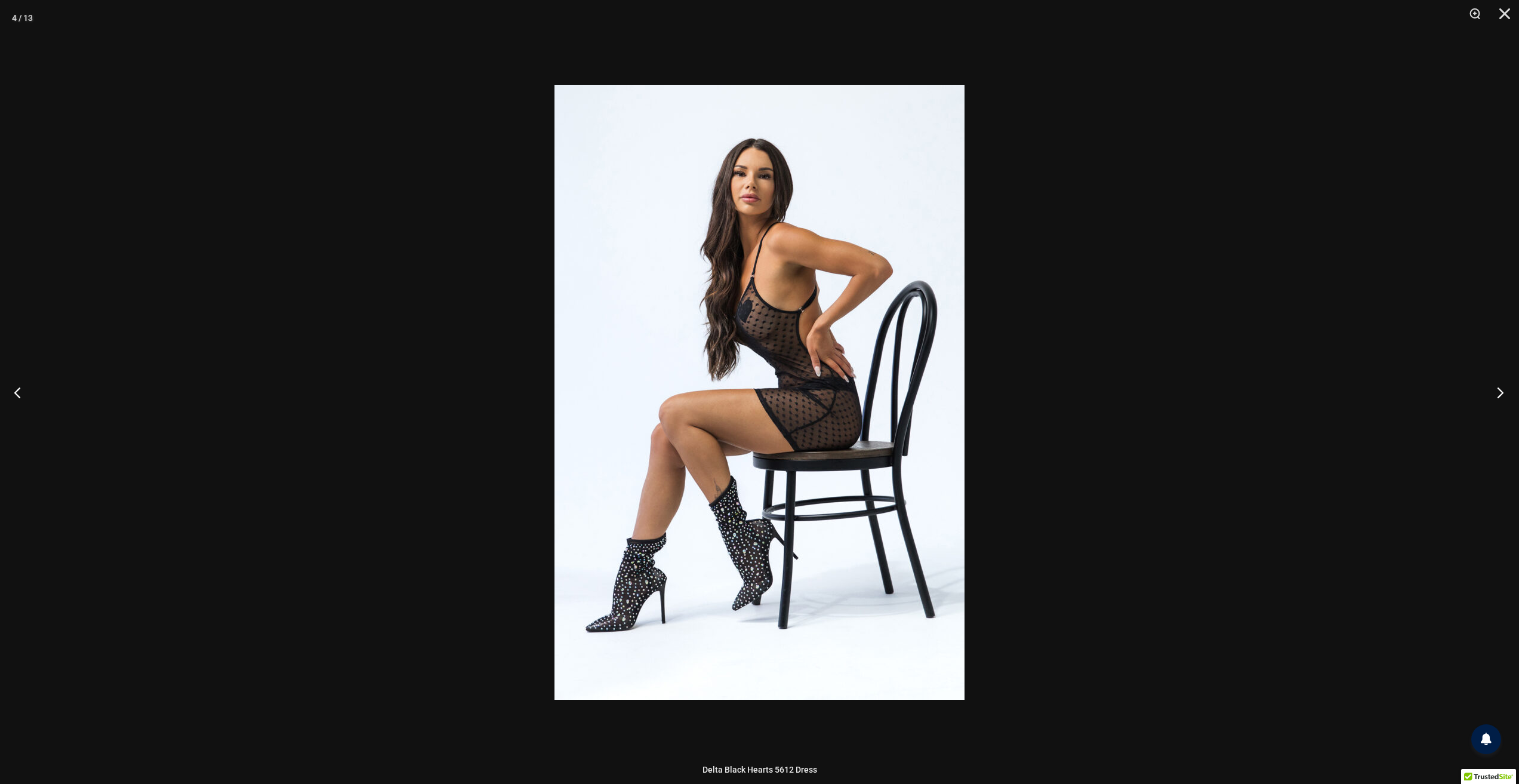
click at [1495, 393] on button "Next" at bounding box center [1497, 392] width 44 height 60
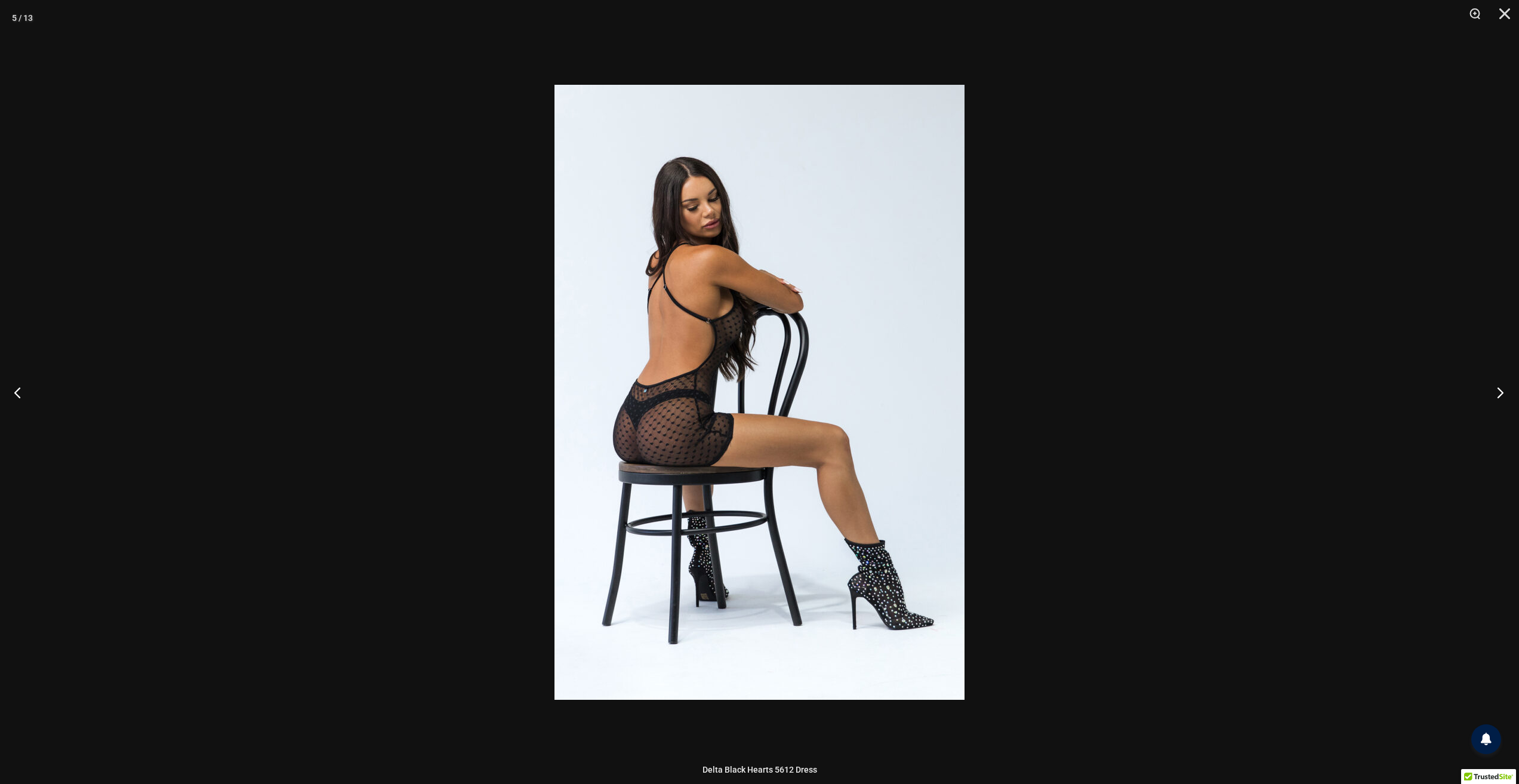
click at [1495, 393] on button "Next" at bounding box center [1497, 392] width 44 height 60
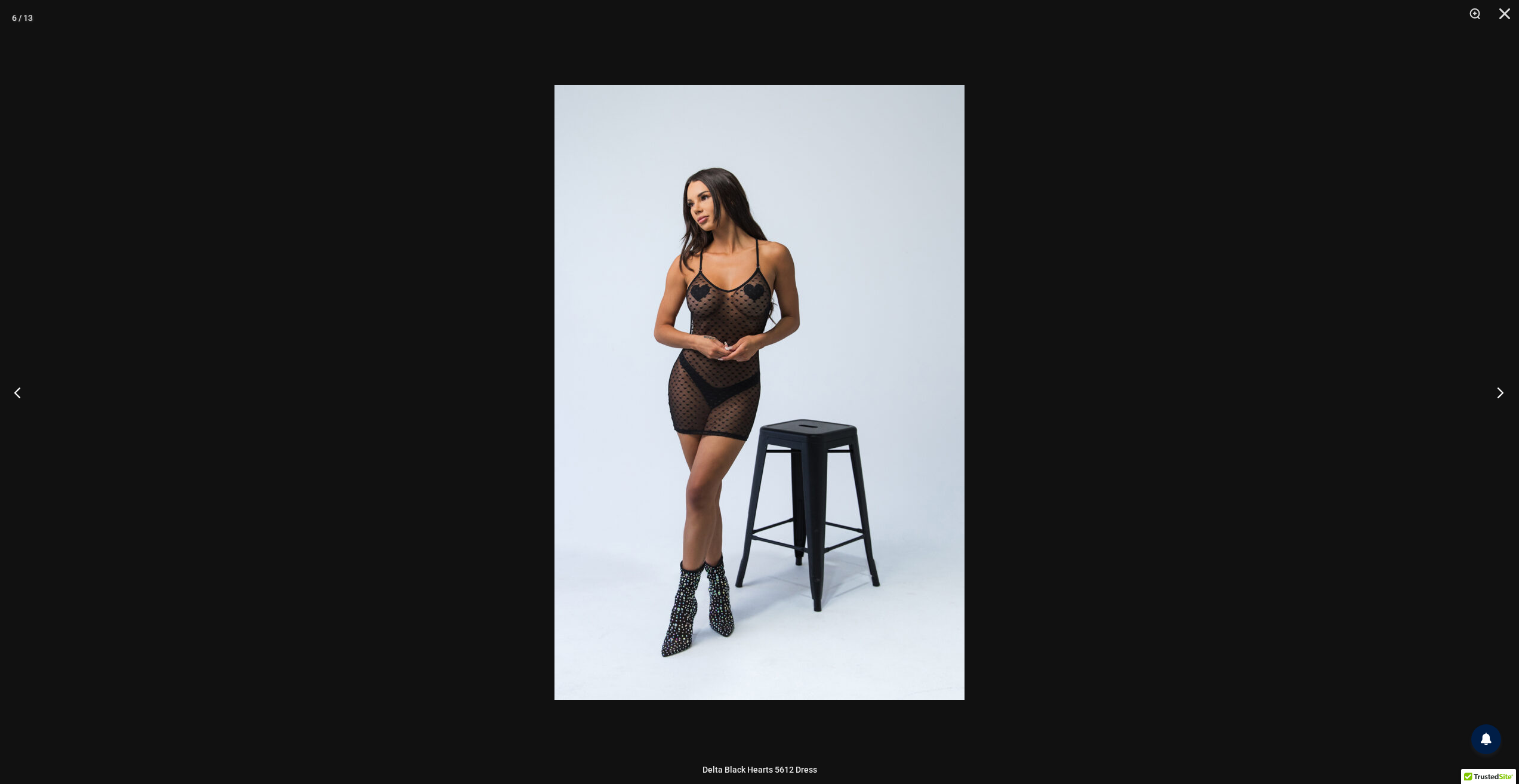
click at [1495, 393] on button "Next" at bounding box center [1497, 392] width 44 height 60
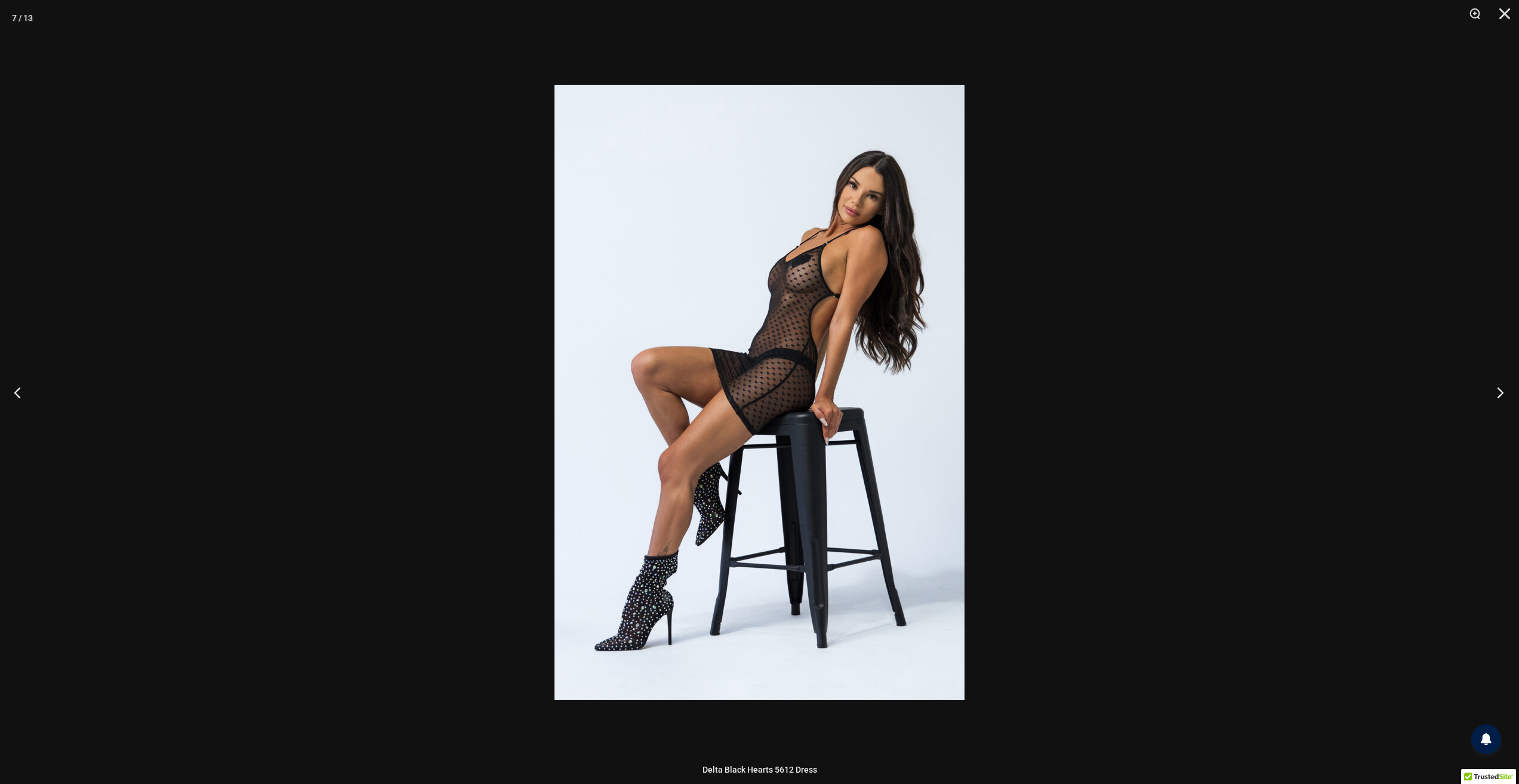
click at [1495, 393] on button "Next" at bounding box center [1497, 392] width 44 height 60
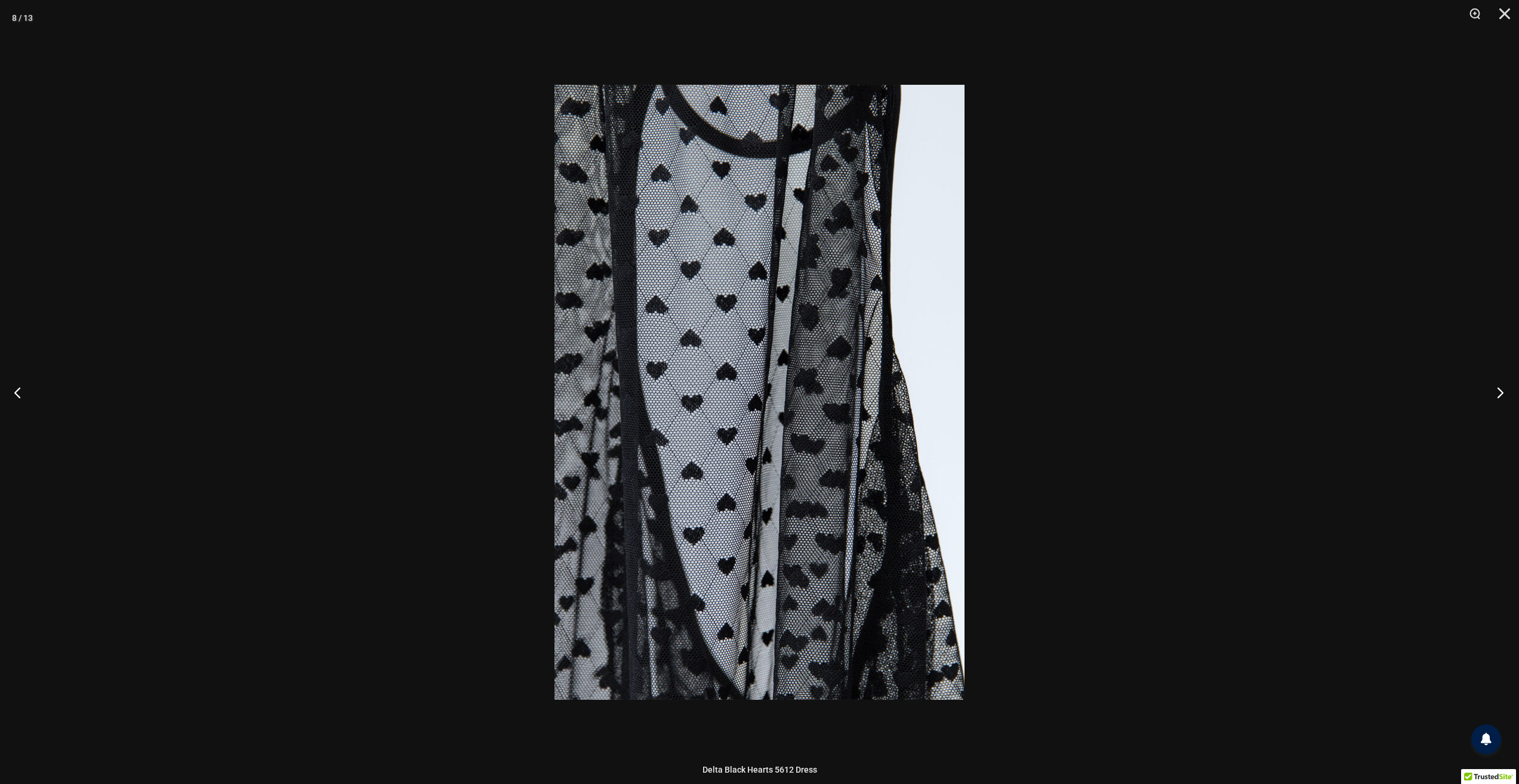
click at [1495, 393] on button "Next" at bounding box center [1497, 392] width 44 height 60
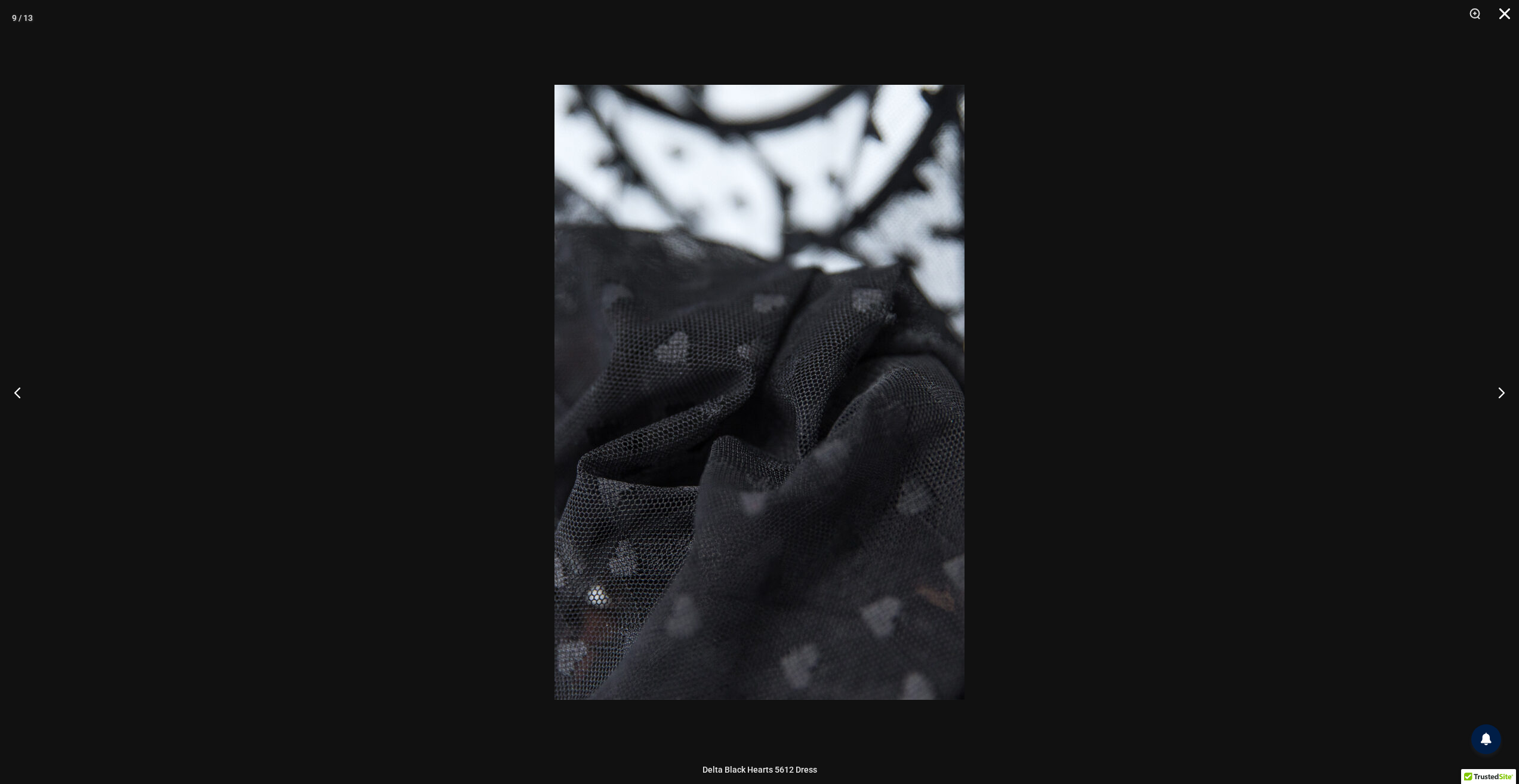
click at [1508, 14] on button "Close" at bounding box center [1501, 18] width 30 height 36
